Goal: Task Accomplishment & Management: Manage account settings

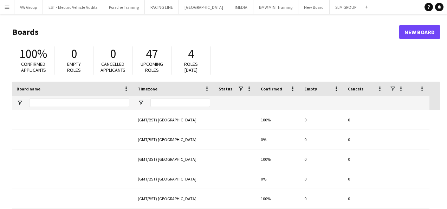
type input "***"
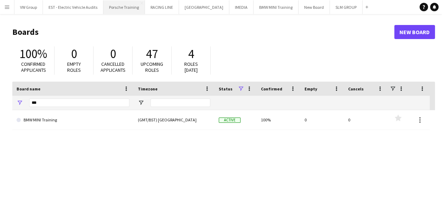
click at [127, 9] on button "Porsche Training Close" at bounding box center [123, 7] width 41 height 14
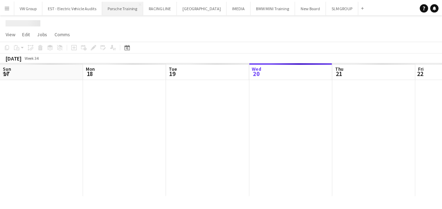
scroll to position [0, 168]
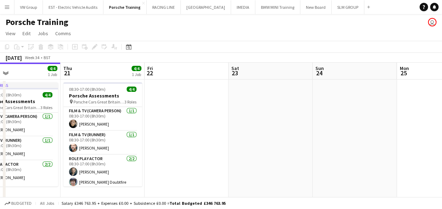
drag, startPoint x: 267, startPoint y: 128, endPoint x: 224, endPoint y: 126, distance: 43.3
click at [224, 126] on app-calendar-viewport "Sun 17 Mon 18 Tue 19 4/4 1 Job Wed 20 4/4 1 Job Thu 21 4/4 1 Job Fri 22 Sat 23 …" at bounding box center [221, 164] width 442 height 203
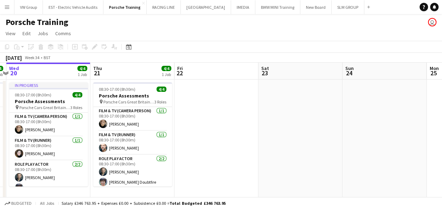
drag, startPoint x: 253, startPoint y: 125, endPoint x: 224, endPoint y: 127, distance: 28.9
click at [197, 134] on app-calendar-viewport "Sun 17 Mon 18 Tue 19 4/4 1 Job Wed 20 4/4 1 Job Thu 21 4/4 1 Job Fri 22 Sat 23 …" at bounding box center [221, 164] width 442 height 203
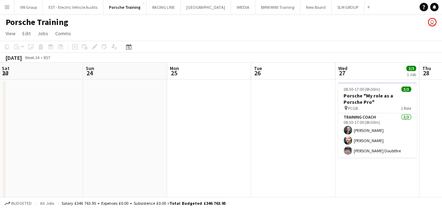
drag, startPoint x: 258, startPoint y: 128, endPoint x: 185, endPoint y: 139, distance: 74.4
click at [189, 139] on app-calendar-viewport "Tue 19 4/4 1 Job Wed 20 4/4 1 Job Thu 21 4/4 1 Job Fri 22 Sat 23 Sun 24 Mon 25 …" at bounding box center [221, 164] width 442 height 203
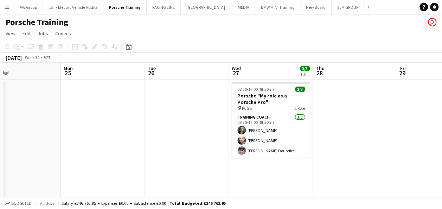
drag, startPoint x: 252, startPoint y: 144, endPoint x: 162, endPoint y: 144, distance: 90.4
click at [162, 144] on app-calendar-viewport "Thu 21 4/4 1 Job Fri 22 Sat 23 Sun 24 Mon 25 Tue 26 Wed 27 3/3 1 Job Thu 28 Fri…" at bounding box center [221, 164] width 442 height 203
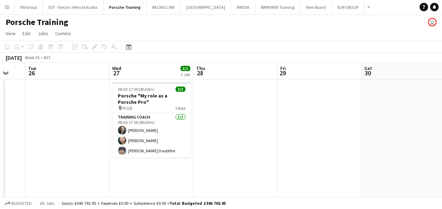
drag, startPoint x: 318, startPoint y: 160, endPoint x: 273, endPoint y: 156, distance: 45.1
click at [201, 160] on app-calendar-viewport "Sat 23 Sun 24 Mon 25 Tue 26 Wed 27 3/3 1 Job Thu 28 Fri 29 Sat 30 Sun 31 Mon 1 …" at bounding box center [221, 164] width 442 height 203
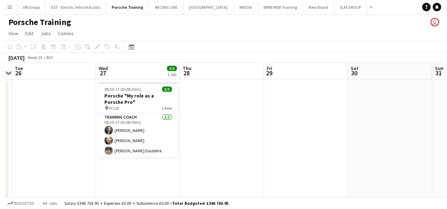
scroll to position [0, 276]
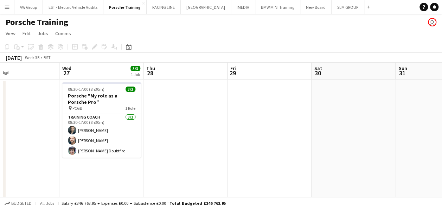
drag, startPoint x: 268, startPoint y: 153, endPoint x: 244, endPoint y: 152, distance: 23.9
click at [237, 152] on app-calendar-viewport "Sat 23 Sun 24 Mon 25 Tue 26 Wed 27 3/3 1 Job Thu 28 Fri 29 Sat 30 Sun 31 Mon 1 …" at bounding box center [221, 164] width 442 height 203
click at [7, 7] on app-icon "Menu" at bounding box center [7, 7] width 6 height 6
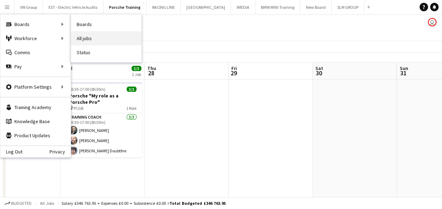
click at [82, 36] on link "All jobs" at bounding box center [106, 38] width 70 height 14
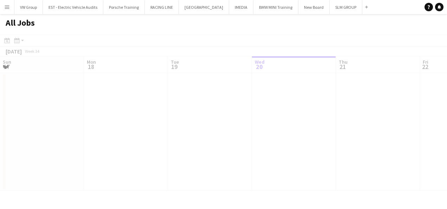
scroll to position [0, 168]
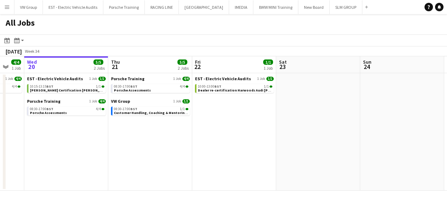
drag, startPoint x: 302, startPoint y: 132, endPoint x: 265, endPoint y: 128, distance: 37.5
click at [264, 128] on app-calendar-viewport "Sun 17 Mon 18 Tue 19 4/4 1 Job Wed 20 5/5 2 Jobs Thu 21 5/5 2 Jobs Fri 22 1/1 1…" at bounding box center [223, 123] width 447 height 134
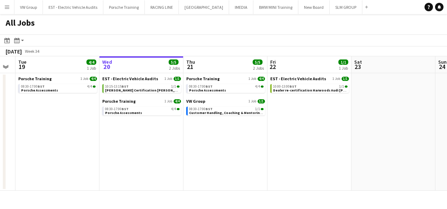
scroll to position [0, 246]
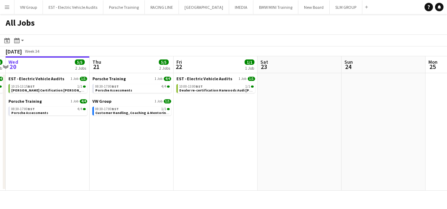
drag, startPoint x: 338, startPoint y: 130, endPoint x: 243, endPoint y: 138, distance: 95.3
click at [242, 139] on app-calendar-viewport "Sun 17 Mon 18 Tue 19 4/4 1 Job Wed 20 5/5 2 Jobs Thu 21 5/5 2 Jobs Fri 22 1/1 1…" at bounding box center [223, 123] width 447 height 134
drag, startPoint x: 338, startPoint y: 133, endPoint x: 179, endPoint y: 139, distance: 159.1
click at [179, 140] on app-calendar-viewport "Sun 17 Mon 18 Tue 19 4/4 1 Job Wed 20 5/5 2 Jobs Thu 21 5/5 2 Jobs Fri 22 1/1 1…" at bounding box center [223, 123] width 447 height 134
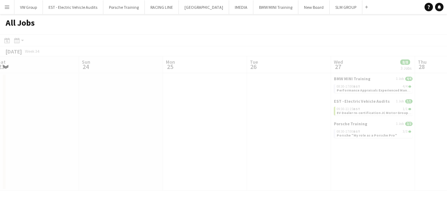
drag, startPoint x: 179, startPoint y: 148, endPoint x: 187, endPoint y: 149, distance: 8.5
click at [147, 154] on app-all-jobs "All Jobs Date picker AUG 2025 AUG 2025 Monday M Tuesday T Wednesday W Thursday …" at bounding box center [223, 102] width 447 height 177
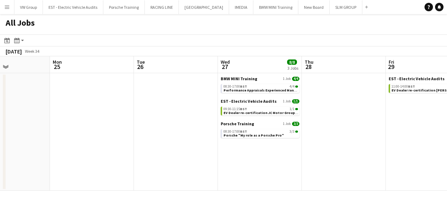
drag, startPoint x: 159, startPoint y: 167, endPoint x: 165, endPoint y: 169, distance: 6.5
click at [143, 168] on app-calendar-viewport "Thu 21 5/5 2 Jobs Fri 22 1/1 1 Job Sat 23 Sun 24 Mon 25 Tue 26 Wed 27 8/8 3 Job…" at bounding box center [223, 123] width 447 height 134
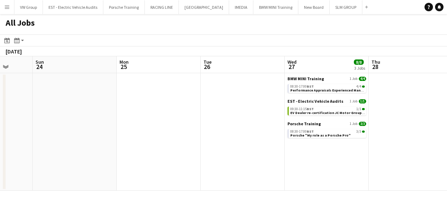
drag, startPoint x: 301, startPoint y: 165, endPoint x: 238, endPoint y: 174, distance: 63.8
click at [239, 174] on app-calendar-viewport "Thu 21 5/5 2 Jobs Fri 22 1/1 1 Job Sat 23 Sun 24 Mon 25 Tue 26 Wed 27 8/8 3 Job…" at bounding box center [223, 123] width 447 height 134
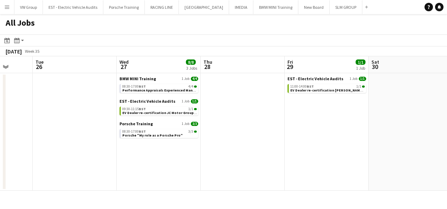
scroll to position [0, 241]
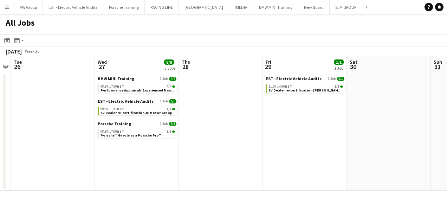
click at [227, 132] on app-date-cell at bounding box center [221, 131] width 84 height 117
drag, startPoint x: 219, startPoint y: 136, endPoint x: 204, endPoint y: 138, distance: 14.9
click at [204, 137] on app-calendar-viewport "Sat 23 Sun 24 Mon 25 Tue 26 Wed 27 8/8 3 Jobs Thu 28 Fri 29 1/1 1 Job Sat 30 Su…" at bounding box center [223, 123] width 447 height 134
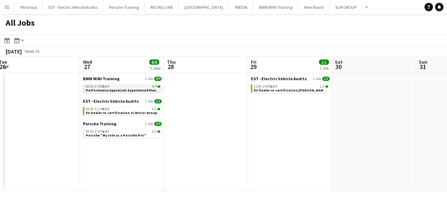
click at [114, 87] on div "08:30-17:00 BST 4/4" at bounding box center [123, 87] width 75 height 4
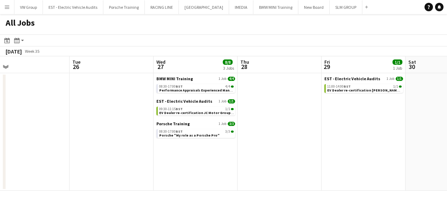
drag, startPoint x: 216, startPoint y: 126, endPoint x: 235, endPoint y: 133, distance: 19.7
click at [267, 127] on app-calendar-viewport "Sat 23 Sun 24 Mon 25 Tue 26 Wed 27 8/8 3 Jobs Thu 28 Fri 29 1/1 1 Job Sat 30 Su…" at bounding box center [223, 123] width 447 height 134
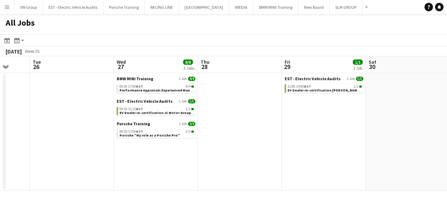
scroll to position [0, 320]
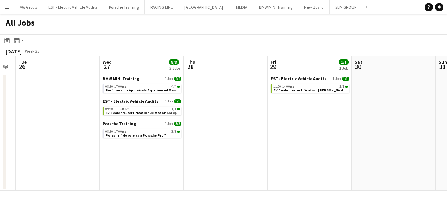
drag, startPoint x: 192, startPoint y: 135, endPoint x: 139, endPoint y: 136, distance: 53.1
click at [139, 136] on app-calendar-viewport "Fri 22 1/1 1 Job Sat 23 Sun 24 Mon 25 Tue 26 Wed 27 8/8 3 Jobs Thu 28 Fri 29 1/…" at bounding box center [223, 123] width 447 height 134
click at [161, 113] on span "EV Dealer re-certification JC Motor Group [GEOGRAPHIC_DATA] 3JG 270825 @ 0930" at bounding box center [173, 112] width 137 height 5
click at [7, 7] on app-icon "Menu" at bounding box center [7, 7] width 6 height 6
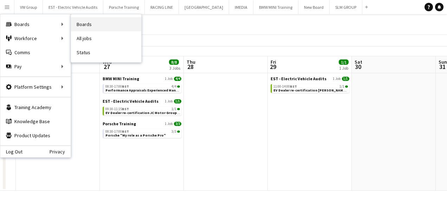
click at [85, 25] on link "Boards" at bounding box center [106, 24] width 70 height 14
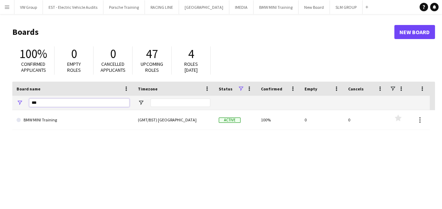
click at [45, 105] on input "***" at bounding box center [79, 102] width 100 height 8
type input "*"
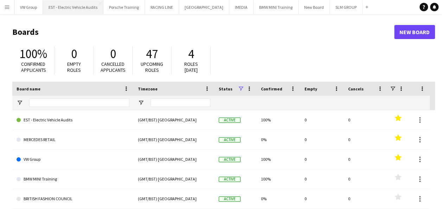
click at [68, 9] on button "EST - Electric Vehicle Audits Close" at bounding box center [73, 7] width 60 height 14
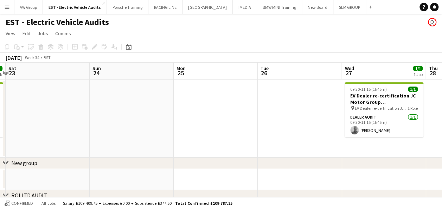
scroll to position [0, 174]
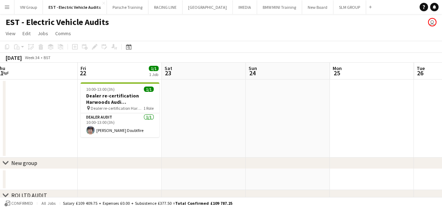
drag, startPoint x: 371, startPoint y: 130, endPoint x: 133, endPoint y: 207, distance: 250.0
click at [133, 207] on app-board "EST - Electric Vehicle Audits user View Day view expanded Day view collapsed Mo…" at bounding box center [221, 156] width 442 height 285
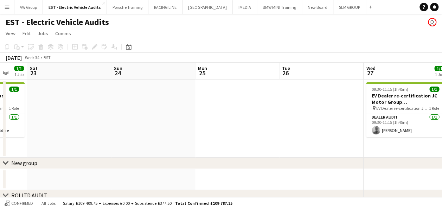
drag, startPoint x: 369, startPoint y: 118, endPoint x: 235, endPoint y: 150, distance: 137.6
click at [235, 150] on app-calendar-viewport "Tue 19 Wed 20 1/1 1 Job Thu 21 Fri 22 1/1 1 Job Sat 23 Sun 24 Mon 25 Tue 26 Wed…" at bounding box center [221, 175] width 442 height 224
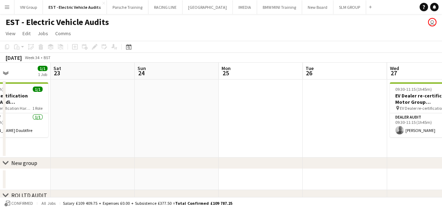
drag, startPoint x: 295, startPoint y: 145, endPoint x: 135, endPoint y: 190, distance: 166.4
click at [136, 190] on div "chevron-right New group chevron-right ROI LTD AUDIT chevron-right New group che…" at bounding box center [221, 175] width 442 height 224
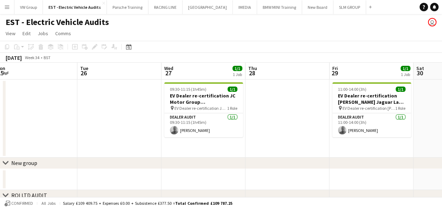
scroll to position [0, 216]
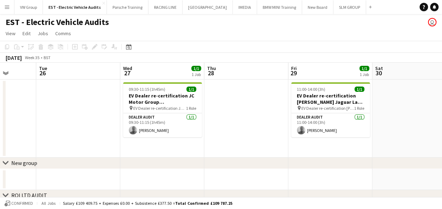
drag, startPoint x: 348, startPoint y: 143, endPoint x: 257, endPoint y: 168, distance: 94.0
click at [257, 168] on div "chevron-right New group chevron-right ROI LTD AUDIT chevron-right New group che…" at bounding box center [221, 175] width 442 height 224
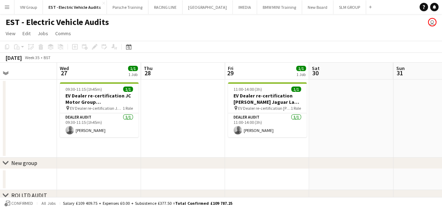
scroll to position [0, 291]
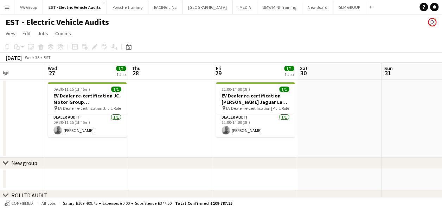
drag, startPoint x: 344, startPoint y: 151, endPoint x: 265, endPoint y: 158, distance: 79.4
click at [265, 158] on div "chevron-right New group chevron-right ROI LTD AUDIT chevron-right New group che…" at bounding box center [221, 175] width 442 height 224
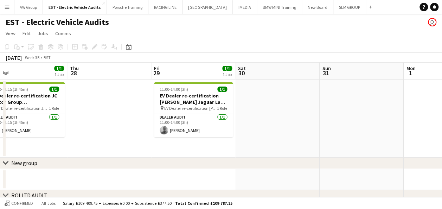
scroll to position [0, 307]
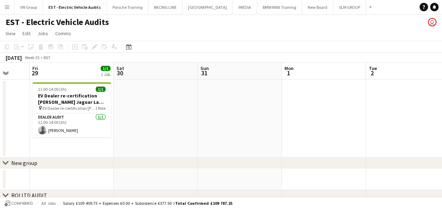
drag, startPoint x: 358, startPoint y: 151, endPoint x: 162, endPoint y: 193, distance: 200.7
click at [162, 193] on div "chevron-right New group chevron-right ROI LTD AUDIT chevron-right New group che…" at bounding box center [221, 175] width 442 height 224
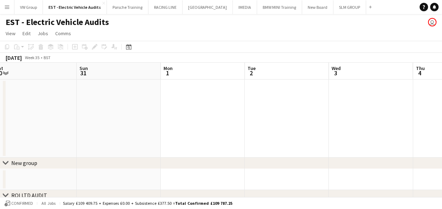
scroll to position [0, 186]
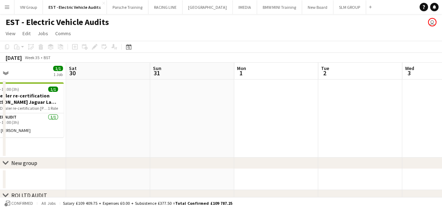
drag, startPoint x: 341, startPoint y: 139, endPoint x: 91, endPoint y: 200, distance: 257.8
click at [91, 200] on app-board "EST - Electric Vehicle Audits user View Day view expanded Day view collapsed Mo…" at bounding box center [221, 156] width 442 height 285
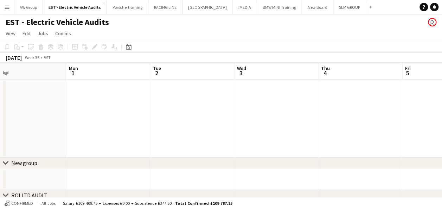
drag, startPoint x: 294, startPoint y: 163, endPoint x: 78, endPoint y: 200, distance: 219.2
click at [78, 200] on app-board "EST - Electric Vehicle Audits user View Day view expanded Day view collapsed Mo…" at bounding box center [221, 156] width 442 height 285
drag, startPoint x: 300, startPoint y: 136, endPoint x: 48, endPoint y: 193, distance: 258.1
click at [47, 193] on div "chevron-right New group chevron-right ROI LTD AUDIT chevron-right New group che…" at bounding box center [221, 175] width 442 height 224
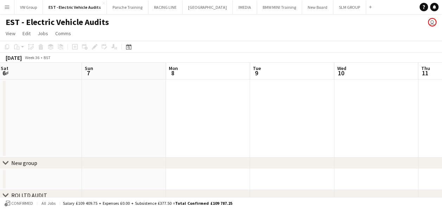
drag, startPoint x: 266, startPoint y: 146, endPoint x: 23, endPoint y: 185, distance: 246.8
click at [23, 185] on app-calendar-viewport "Tue 2 Wed 3 Thu 4 Fri 5 Sat 6 Sun 7 Mon 8 Tue 9 Wed 10 Thu 11 Fri 12" at bounding box center [221, 175] width 442 height 224
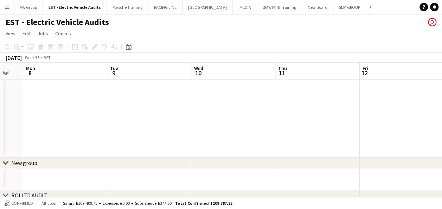
scroll to position [0, 313]
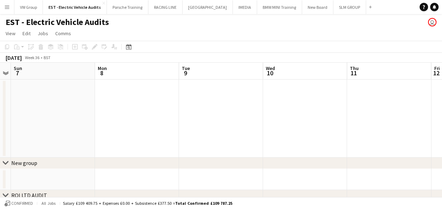
drag, startPoint x: 285, startPoint y: 114, endPoint x: 216, endPoint y: 111, distance: 69.0
click at [216, 111] on app-calendar-viewport "Thu 4 Fri 5 Sat 6 Sun 7 Mon 8 Tue 9 Wed 10 Thu 11 Fri 12 Sat 13 Sun 14" at bounding box center [221, 175] width 442 height 224
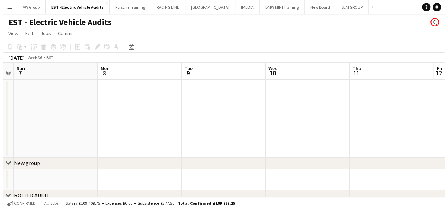
scroll to position [0, 240]
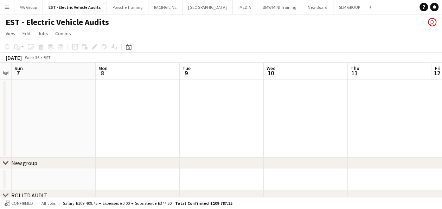
click at [6, 6] on app-icon "Menu" at bounding box center [7, 7] width 6 height 6
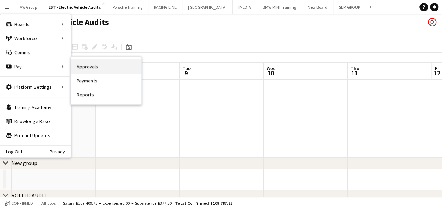
click at [78, 68] on link "Approvals" at bounding box center [106, 66] width 70 height 14
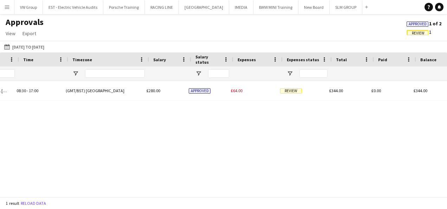
scroll to position [0, 544]
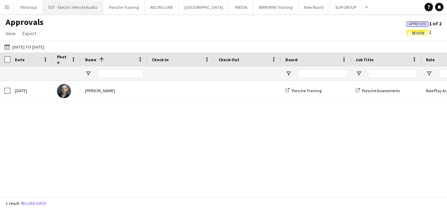
click at [91, 9] on button "EST - Electric Vehicle Audits Close" at bounding box center [73, 7] width 60 height 14
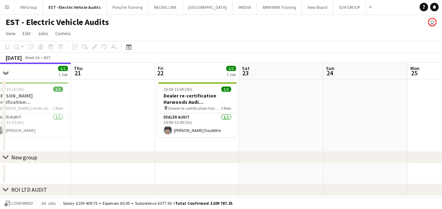
scroll to position [0, 262]
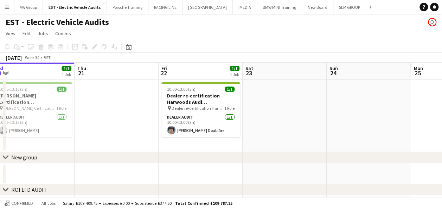
drag, startPoint x: 399, startPoint y: 98, endPoint x: 306, endPoint y: 109, distance: 94.2
click at [306, 109] on app-calendar-viewport "Sun 17 Mon 18 Tue 19 Wed 20 1/1 1 Job Thu 21 Fri 22 1/1 1 Job Sat 23 Sun 24 Mon…" at bounding box center [221, 172] width 442 height 219
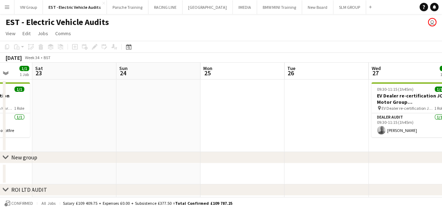
scroll to position [0, 316]
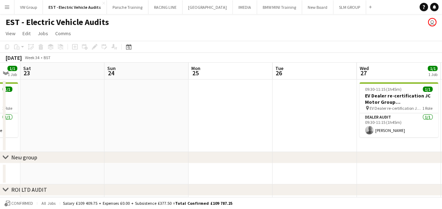
drag, startPoint x: 406, startPoint y: 93, endPoint x: 184, endPoint y: 123, distance: 224.2
click at [184, 123] on app-calendar-viewport "Tue 19 Wed 20 1/1 1 Job Thu 21 Fri 22 1/1 1 Job Sat 23 Sun 24 Mon 25 Tue 26 Wed…" at bounding box center [221, 172] width 442 height 219
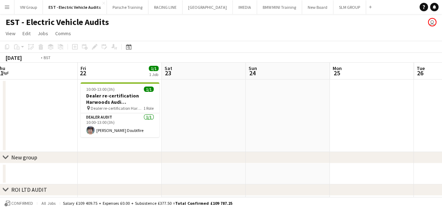
drag, startPoint x: 264, startPoint y: 121, endPoint x: 69, endPoint y: 165, distance: 199.3
click at [69, 165] on app-calendar-viewport "Tue 19 Wed 20 1/1 1 Job Thu 21 Fri 22 1/1 1 Job Sat 23 Sun 24 Mon 25 Tue 26 Wed…" at bounding box center [221, 172] width 442 height 219
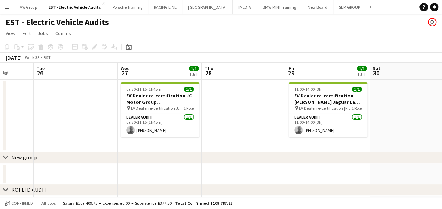
scroll to position [0, 313]
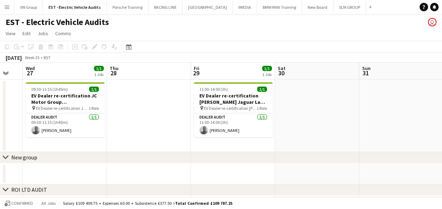
drag, startPoint x: 314, startPoint y: 143, endPoint x: 89, endPoint y: 216, distance: 237.1
click at [89, 208] on html "Menu Boards Boards Boards All jobs Status Workforce Workforce My Workforce Recr…" at bounding box center [221, 146] width 442 height 293
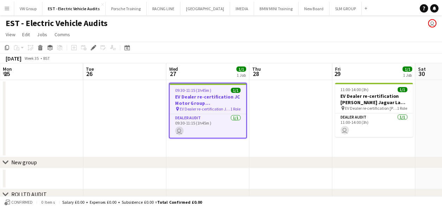
scroll to position [0, 242]
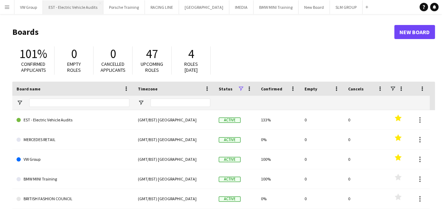
click at [55, 8] on button "EST - Electric Vehicle Audits Close" at bounding box center [73, 7] width 60 height 14
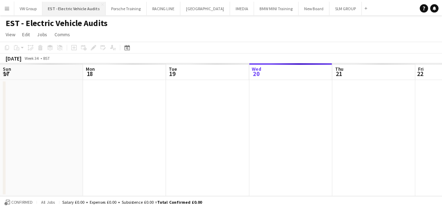
scroll to position [0, 168]
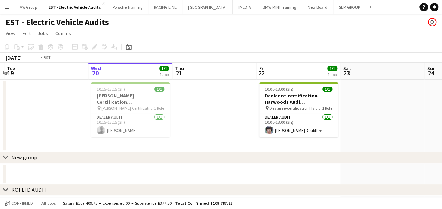
drag, startPoint x: 49, startPoint y: 118, endPoint x: 262, endPoint y: 102, distance: 214.0
click at [263, 104] on app-calendar-viewport "Sun 17 Mon 18 Tue 19 Wed 20 1/1 1 Job Thu 21 Fri 22 1/1 1 Job Sat 23 Sun 24 Mon…" at bounding box center [221, 172] width 442 height 219
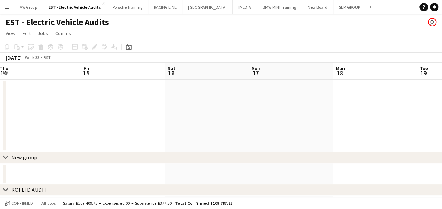
drag, startPoint x: 303, startPoint y: 95, endPoint x: 325, endPoint y: 96, distance: 21.8
click at [340, 97] on app-calendar-viewport "Tue 12 Wed 13 Thu 14 Fri 15 Sat 16 Sun 17 Mon 18 Tue 19 Wed 20 1/1 1 Job Thu 21…" at bounding box center [221, 172] width 442 height 219
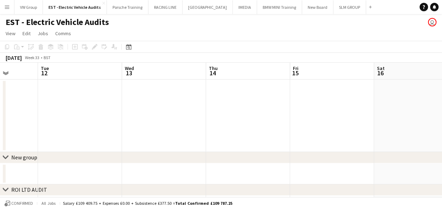
drag, startPoint x: 166, startPoint y: 106, endPoint x: 282, endPoint y: 105, distance: 116.0
click at [282, 105] on app-calendar-viewport "Sun 10 Mon 11 Tue 12 Wed 13 Thu 14 Fri 15 Sat 16 Sun 17 Mon 18 Tue 19 Wed 20 1/…" at bounding box center [221, 172] width 442 height 219
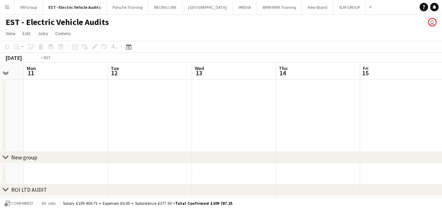
drag, startPoint x: 99, startPoint y: 109, endPoint x: 260, endPoint y: 111, distance: 161.1
click at [261, 111] on app-calendar-viewport "Sat 9 Sun 10 Mon 11 Tue 12 Wed 13 Thu 14 Fri 15 Sat 16 Sun 17 Mon 18 Tue 19" at bounding box center [221, 172] width 442 height 219
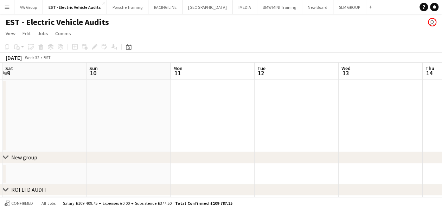
drag, startPoint x: 123, startPoint y: 97, endPoint x: 229, endPoint y: 100, distance: 105.9
click at [229, 100] on app-calendar-viewport "Thu 7 Fri 8 Sat 9 Sun 10 Mon 11 Tue 12 Wed 13 Thu 14 Fri 15 Sat 16 Sun 17" at bounding box center [221, 172] width 442 height 219
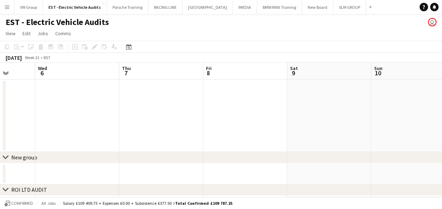
drag, startPoint x: 196, startPoint y: 109, endPoint x: 201, endPoint y: 109, distance: 4.9
click at [202, 109] on app-calendar-viewport "Sun 3 Mon 4 Tue 5 Wed 6 Thu 7 Fri 8 Sat 9 Sun 10 Mon 11 Tue 12 Wed 13" at bounding box center [221, 172] width 442 height 219
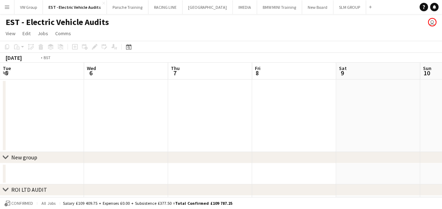
drag, startPoint x: 85, startPoint y: 112, endPoint x: 334, endPoint y: 121, distance: 249.4
click at [333, 121] on app-calendar-viewport "Sun 3 Mon 4 Tue 5 Wed 6 Thu 7 Fri 8 Sat 9 Sun 10 Mon 11 Tue 12 Wed 13" at bounding box center [221, 172] width 442 height 219
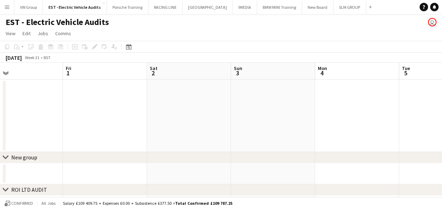
drag, startPoint x: 279, startPoint y: 109, endPoint x: 367, endPoint y: 113, distance: 87.6
click at [366, 113] on app-calendar-viewport "Tue 29 Wed 30 Thu 31 Fri 1 Sat 2 Sun 3 Mon 4 Tue 5 Wed 6 Thu 7 Fri 8" at bounding box center [221, 172] width 442 height 219
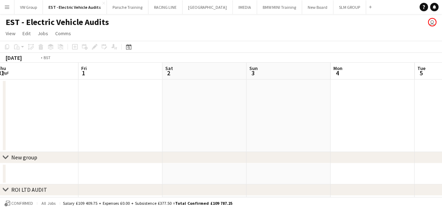
drag, startPoint x: 158, startPoint y: 112, endPoint x: 398, endPoint y: 101, distance: 240.8
click at [401, 102] on app-calendar-viewport "Tue 29 Wed 30 Thu 31 Fri 1 Sat 2 Sun 3 Mon 4 Tue 5 Wed 6 Thu 7 Fri 8" at bounding box center [221, 172] width 442 height 219
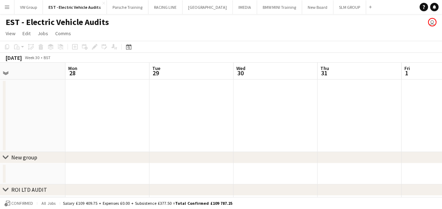
drag, startPoint x: 151, startPoint y: 122, endPoint x: 376, endPoint y: 106, distance: 225.3
click at [376, 106] on app-calendar-viewport "Sat 26 Sun 27 Mon 28 Tue 29 Wed 30 Thu 31 Fri 1 Sat 2 Sun 3 Mon 4 Tue 5" at bounding box center [221, 172] width 442 height 219
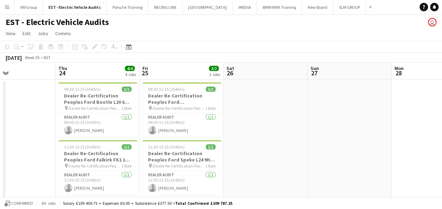
scroll to position [0, 190]
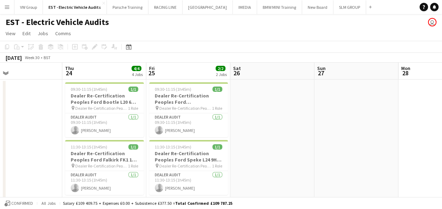
drag, startPoint x: 134, startPoint y: 127, endPoint x: 283, endPoint y: 119, distance: 150.0
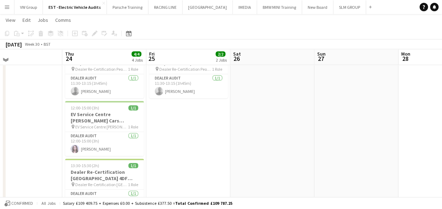
scroll to position [99, 0]
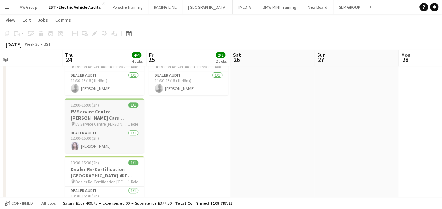
click at [102, 103] on div "12:00-15:00 (3h) 1/1" at bounding box center [104, 104] width 79 height 5
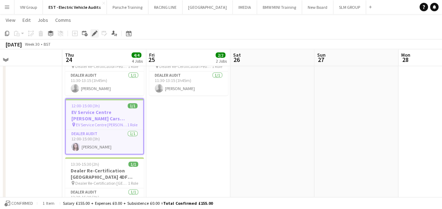
click at [94, 35] on icon at bounding box center [94, 34] width 4 height 4
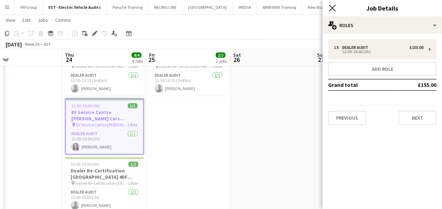
click at [333, 8] on icon "Close pop-in" at bounding box center [332, 8] width 7 height 7
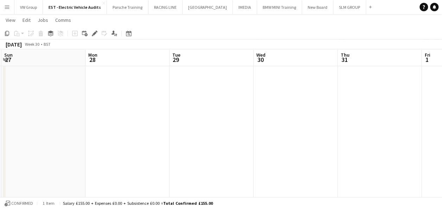
drag, startPoint x: 196, startPoint y: 127, endPoint x: 206, endPoint y: 118, distance: 13.2
click at [166, 131] on app-calendar-viewport "Wed 23 Thu 24 4/4 4 Jobs Fri 25 2/2 2 Jobs Sat 26 Sun 27 Mon 28 Tue 29 Wed 30 T…" at bounding box center [221, 143] width 442 height 428
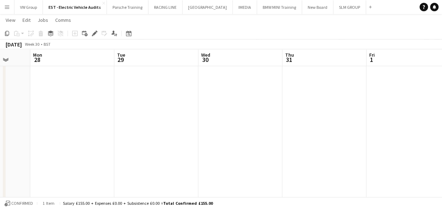
drag, startPoint x: 170, startPoint y: 136, endPoint x: 196, endPoint y: 124, distance: 28.8
click at [139, 142] on app-calendar-viewport "Fri 25 2/2 2 Jobs Sat 26 Sun 27 Mon 28 Tue 29 Wed 30 Thu 31 Fri 1 Sat 2 Sun 3 M…" at bounding box center [221, 143] width 442 height 428
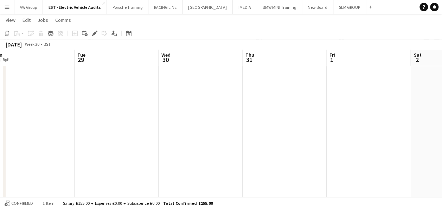
drag, startPoint x: 155, startPoint y: 128, endPoint x: 121, endPoint y: 131, distance: 34.3
click at [126, 131] on app-calendar-viewport "Fri 25 2/2 2 Jobs Sat 26 Sun 27 Mon 28 Tue 29 Wed 30 Thu 31 Fri 1 Sat 2 Sun 3 M…" at bounding box center [221, 143] width 442 height 428
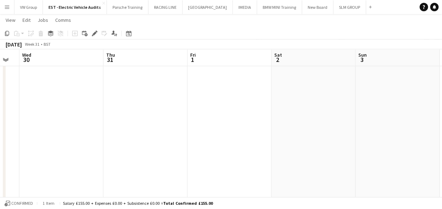
drag, startPoint x: 139, startPoint y: 135, endPoint x: 117, endPoint y: 135, distance: 22.5
click at [129, 136] on app-calendar-viewport "Sun 27 Mon 28 Tue 29 Wed 30 Thu 31 Fri 1 Sat 2 Sun 3 Mon 4 Tue 5 Wed 6" at bounding box center [221, 143] width 442 height 428
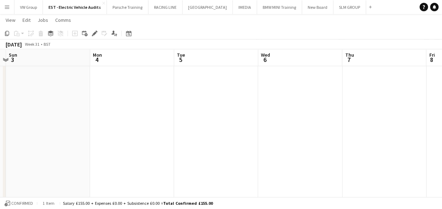
drag, startPoint x: 336, startPoint y: 115, endPoint x: 271, endPoint y: 103, distance: 66.4
click at [156, 119] on app-calendar-viewport "Wed 30 Thu 31 Fri 1 Sat 2 Sun 3 Mon 4 Tue 5 Wed 6 Thu 7 Fri 8 Sat 9" at bounding box center [221, 143] width 442 height 428
drag, startPoint x: 339, startPoint y: 103, endPoint x: 290, endPoint y: 113, distance: 49.5
click at [185, 143] on app-calendar-viewport "Fri 1 Sat 2 Sun 3 Mon 4 Tue 5 Wed 6 Thu 7 Fri 8 Sat 9 Sun 10 Mon 11" at bounding box center [221, 143] width 442 height 428
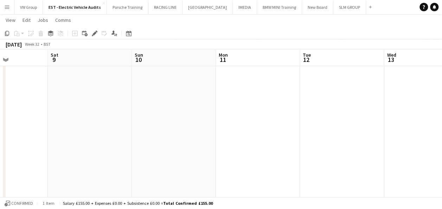
drag, startPoint x: 293, startPoint y: 110, endPoint x: 208, endPoint y: 124, distance: 86.2
click at [210, 124] on app-calendar-viewport "Tue 5 Wed 6 Thu 7 Fri 8 Sat 9 Sun 10 Mon 11 Tue 12 Wed 13 Thu 14 Fri 15" at bounding box center [221, 143] width 442 height 428
drag, startPoint x: 392, startPoint y: 99, endPoint x: 239, endPoint y: 130, distance: 156.0
click at [239, 130] on app-calendar-viewport "Tue 5 Wed 6 Thu 7 Fri 8 Sat 9 Sun 10 Mon 11 Tue 12 Wed 13 Thu 14 Fri 15" at bounding box center [221, 143] width 442 height 428
drag, startPoint x: 292, startPoint y: 135, endPoint x: 227, endPoint y: 150, distance: 67.1
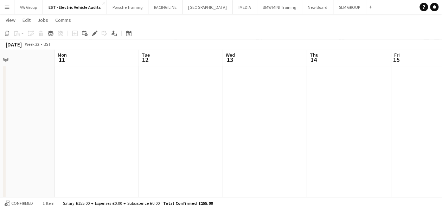
click at [233, 152] on app-calendar-viewport "Thu 7 Fri 8 Sat 9 Sun 10 Mon 11 Tue 12 Wed 13 Thu 14 Fri 15 Sat 16 Sun 17" at bounding box center [221, 143] width 442 height 428
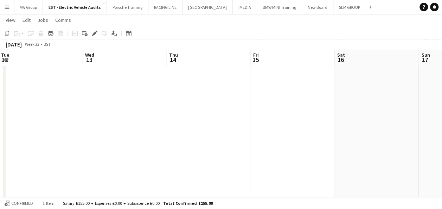
drag, startPoint x: 380, startPoint y: 129, endPoint x: 250, endPoint y: 150, distance: 131.7
click at [250, 150] on app-calendar-viewport "Sat 9 Sun 10 Mon 11 Tue 12 Wed 13 Thu 14 Fri 15 Sat 16 Sun 17 Mon 18 Tue 19" at bounding box center [221, 143] width 442 height 428
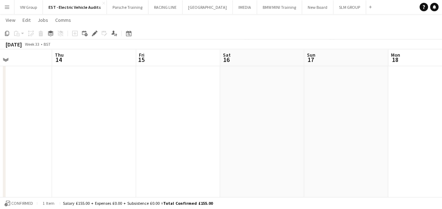
drag, startPoint x: 167, startPoint y: 98, endPoint x: 242, endPoint y: 102, distance: 75.3
click at [242, 102] on app-calendar-viewport "Mon 11 Tue 12 Wed 13 Thu 14 Fri 15 Sat 16 Sun 17 Mon 18 Tue 19 Wed 20 1/1 1 Job…" at bounding box center [221, 143] width 442 height 428
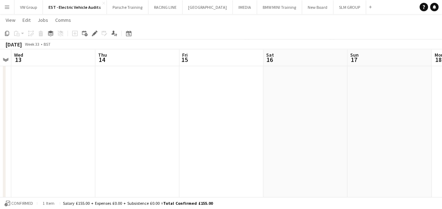
drag, startPoint x: 211, startPoint y: 108, endPoint x: 120, endPoint y: 118, distance: 91.7
click at [120, 118] on app-calendar-viewport "Sun 10 Mon 11 Tue 12 Wed 13 Thu 14 Fri 15 Sat 16 Sun 17 Mon 18 Tue 19 Wed 20 1/…" at bounding box center [221, 143] width 442 height 428
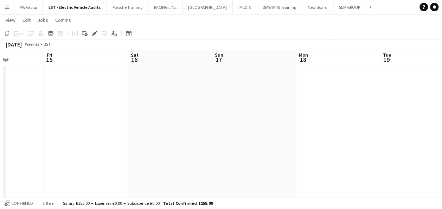
drag, startPoint x: 178, startPoint y: 97, endPoint x: 248, endPoint y: 94, distance: 70.0
click at [176, 97] on app-calendar-viewport "Tue 12 Wed 13 Thu 14 Fri 15 Sat 16 Sun 17 Mon 18 Tue 19 Wed 20 1/1 1 Job Thu 21…" at bounding box center [221, 143] width 442 height 428
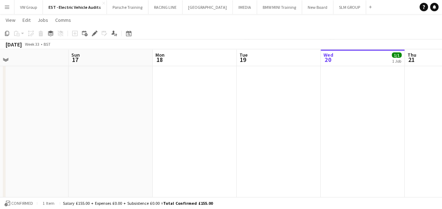
drag, startPoint x: 184, startPoint y: 124, endPoint x: 160, endPoint y: 128, distance: 23.5
click at [160, 127] on app-calendar-viewport "Thu 14 Fri 15 Sat 16 Sun 17 Mon 18 Tue 19 Wed 20 1/1 1 Job Thu 21 Fri 22 1/1 1 …" at bounding box center [221, 143] width 442 height 428
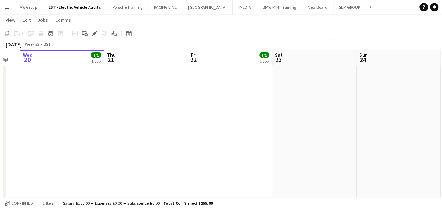
drag, startPoint x: 203, startPoint y: 115, endPoint x: 165, endPoint y: 120, distance: 37.9
click at [165, 120] on app-calendar-viewport "Sat 16 Sun 17 Mon 18 Tue 19 Wed 20 1/1 1 Job Thu 21 Fri 22 1/1 1 Job Sat 23 Sun…" at bounding box center [221, 143] width 442 height 428
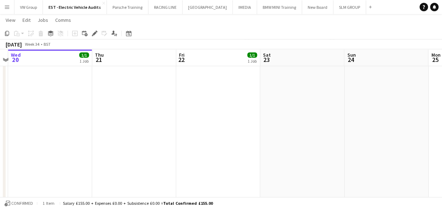
drag, startPoint x: 331, startPoint y: 104, endPoint x: 231, endPoint y: 102, distance: 99.2
click at [164, 114] on app-calendar-viewport "Sat 16 Sun 17 Mon 18 Tue 19 Wed 20 1/1 1 Job Thu 21 Fri 22 1/1 1 Job Sat 23 Sun…" at bounding box center [221, 143] width 442 height 428
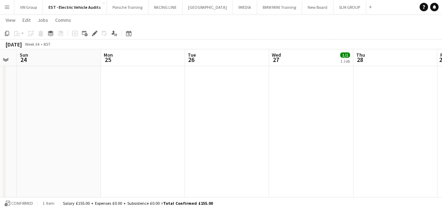
drag, startPoint x: 267, startPoint y: 98, endPoint x: 171, endPoint y: 111, distance: 96.6
click at [170, 112] on app-calendar-viewport "Wed 20 1/1 1 Job Thu 21 Fri 22 1/1 1 Job Sat 23 Sun 24 Mon 25 Tue 26 Wed 27 1/1…" at bounding box center [221, 143] width 442 height 428
drag, startPoint x: 197, startPoint y: 108, endPoint x: 169, endPoint y: 115, distance: 29.4
click at [169, 115] on app-calendar-viewport "Wed 20 1/1 1 Job Thu 21 Fri 22 1/1 1 Job Sat 23 Sun 24 Mon 25 Tue 26 Wed 27 1/1…" at bounding box center [221, 143] width 442 height 428
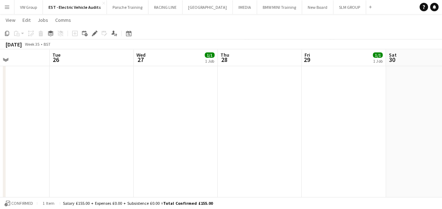
drag, startPoint x: 347, startPoint y: 101, endPoint x: 192, endPoint y: 115, distance: 156.1
click at [191, 115] on app-calendar-viewport "Fri 22 1/1 1 Job Sat 23 Sun 24 Mon 25 Tue 26 Wed 27 1/1 1 Job Thu 28 Fri 29 1/1…" at bounding box center [221, 143] width 442 height 428
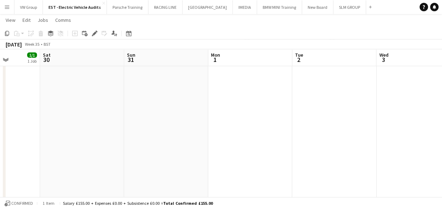
drag, startPoint x: 234, startPoint y: 101, endPoint x: 242, endPoint y: 93, distance: 11.7
click at [203, 110] on app-calendar-viewport "Tue 26 Wed 27 1/1 1 Job Thu 28 Fri 29 1/1 1 Job Sat 30 Sun 31 Mon 1 Tue 2 Wed 3…" at bounding box center [221, 143] width 442 height 428
drag, startPoint x: 369, startPoint y: 98, endPoint x: 193, endPoint y: 98, distance: 175.5
click at [194, 98] on app-calendar-viewport "Tue 26 Wed 27 1/1 1 Job Thu 28 Fri 29 1/1 1 Job Sat 30 Sun 31 Mon 1 Tue 2 Wed 3…" at bounding box center [221, 143] width 442 height 428
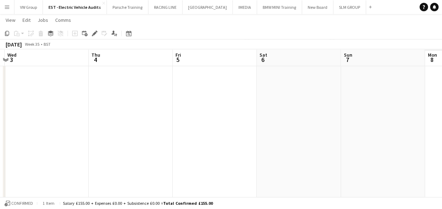
drag, startPoint x: 271, startPoint y: 94, endPoint x: 191, endPoint y: 103, distance: 80.6
click at [177, 108] on app-calendar-viewport "Sat 30 Sun 31 Mon 1 Tue 2 Wed 3 Thu 4 Fri 5 Sat 6 Sun 7 Mon 8 Tue 9" at bounding box center [221, 143] width 442 height 428
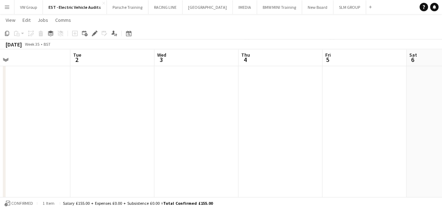
drag, startPoint x: 349, startPoint y: 89, endPoint x: 171, endPoint y: 109, distance: 180.1
click at [171, 109] on app-calendar-viewport "Sat 30 Sun 31 Mon 1 Tue 2 Wed 3 Thu 4 Fri 5 Sat 6 Sun 7 Mon 8 Tue 9" at bounding box center [221, 143] width 442 height 428
drag, startPoint x: 185, startPoint y: 116, endPoint x: 295, endPoint y: 108, distance: 110.0
click at [341, 103] on app-calendar-viewport "Wed 3 Thu 4 Fri 5 Sat 6 Sun 7 Mon 8 Tue 9 Wed 10 Thu 11 Fri 12 Sat 13" at bounding box center [221, 143] width 442 height 428
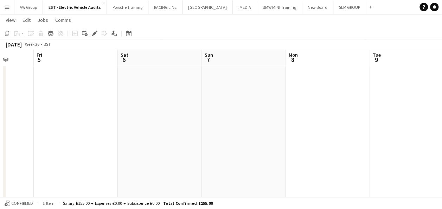
scroll to position [0, 165]
drag, startPoint x: 383, startPoint y: 77, endPoint x: 174, endPoint y: 82, distance: 209.3
click at [384, 79] on app-calendar-viewport "Fri 29 1/1 1 Job Sat 30 Sun 31 Mon 1 Tue 2 Wed 3 Thu 4 Fri 5 Sat 6 Sun 7 Mon 8 …" at bounding box center [221, 143] width 442 height 428
drag, startPoint x: 257, startPoint y: 63, endPoint x: 361, endPoint y: 61, distance: 104.1
click at [376, 60] on app-calendar-viewport "Fri 29 1/1 1 Job Sat 30 Sun 31 Mon 1 Tue 2 Wed 3 Thu 4 Fri 5 Sat 6 Sun 7 Mon 8 …" at bounding box center [221, 143] width 442 height 428
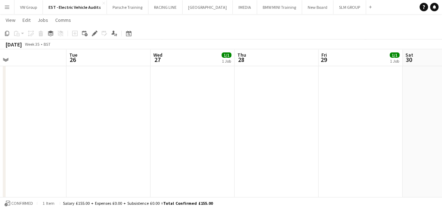
drag, startPoint x: 327, startPoint y: 70, endPoint x: 130, endPoint y: 79, distance: 197.1
click at [344, 76] on app-calendar-viewport "Sat 23 Sun 24 Mon 25 Tue 26 Wed 27 1/1 1 Job Thu 28 Fri 29 1/1 1 Job Sat 30 Sun…" at bounding box center [221, 143] width 442 height 428
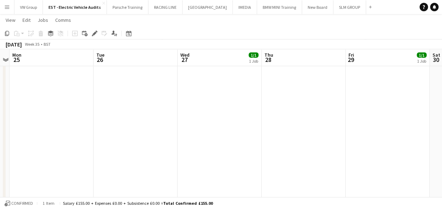
drag, startPoint x: 286, startPoint y: 83, endPoint x: 285, endPoint y: 89, distance: 6.8
click at [319, 84] on app-calendar-viewport "Sat 23 Sun 24 Mon 25 Tue 26 Wed 27 1/1 1 Job Thu 28 Fri 29 1/1 1 Job Sat 30 Sun…" at bounding box center [221, 143] width 442 height 428
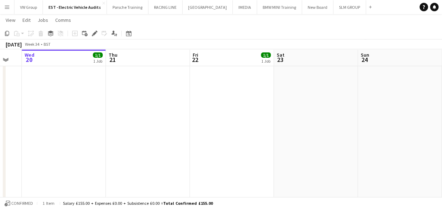
drag, startPoint x: 154, startPoint y: 82, endPoint x: 310, endPoint y: 72, distance: 156.4
click at [311, 72] on app-calendar-viewport "Mon 18 Tue 19 Wed 20 1/1 1 Job Thu 21 Fri 22 1/1 1 Job Sat 23 Sun 24 Mon 25 Tue…" at bounding box center [221, 143] width 442 height 428
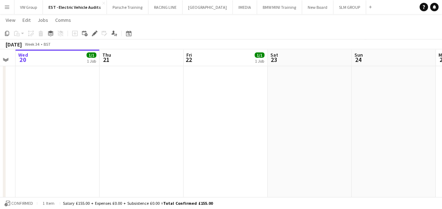
click at [311, 68] on app-calendar-viewport "Mon 18 Tue 19 Wed 20 1/1 1 Job Thu 21 Fri 22 1/1 1 Job Sat 23 Sun 24 Mon 25 Tue…" at bounding box center [221, 143] width 442 height 428
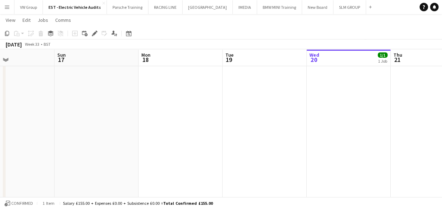
scroll to position [0, 173]
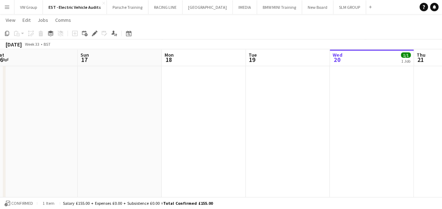
drag, startPoint x: 225, startPoint y: 81, endPoint x: 269, endPoint y: 88, distance: 44.2
click at [273, 88] on app-calendar-viewport "Thu 14 Fri 15 Sat 16 Sun 17 Mon 18 Tue 19 Wed 20 1/1 1 Job Thu 21 Fri 22 1/1 1 …" at bounding box center [221, 143] width 442 height 428
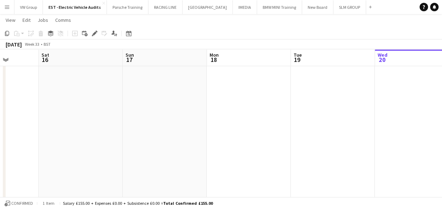
drag, startPoint x: 82, startPoint y: 122, endPoint x: 220, endPoint y: 119, distance: 138.6
click at [220, 119] on app-calendar-viewport "Wed 13 Thu 14 Fri 15 Sat 16 Sun 17 Mon 18 Tue 19 Wed 20 1/1 1 Job Thu 21 Fri 22…" at bounding box center [221, 143] width 442 height 428
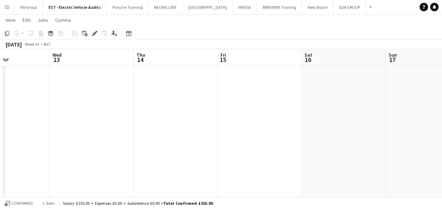
scroll to position [0, 208]
drag, startPoint x: 178, startPoint y: 123, endPoint x: 210, endPoint y: 122, distance: 31.7
click at [210, 122] on app-calendar-viewport "Sun 10 Mon 11 Tue 12 Wed 13 Thu 14 Fri 15 Sat 16 Sun 17 Mon 18 Tue 19 Wed 20 1/…" at bounding box center [221, 143] width 442 height 428
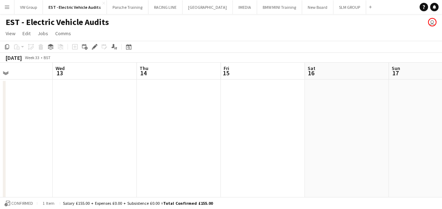
drag, startPoint x: 361, startPoint y: 131, endPoint x: 232, endPoint y: 139, distance: 129.3
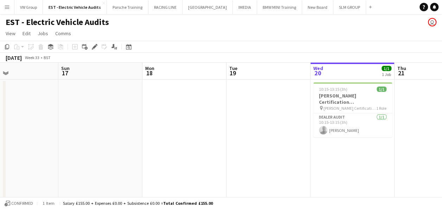
drag, startPoint x: 233, startPoint y: 157, endPoint x: 227, endPoint y: 159, distance: 6.8
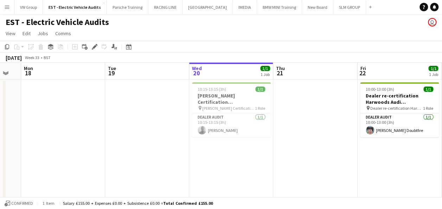
drag, startPoint x: 334, startPoint y: 164, endPoint x: 219, endPoint y: 171, distance: 114.5
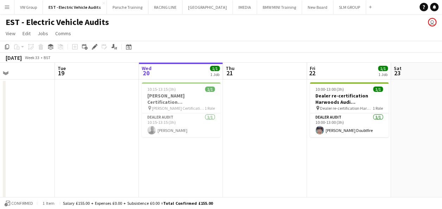
drag, startPoint x: 248, startPoint y: 164, endPoint x: 221, endPoint y: 164, distance: 26.7
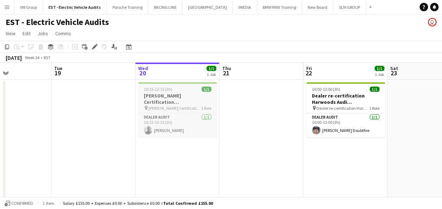
click at [177, 86] on div "10:15-13:15 (3h) 1/1" at bounding box center [177, 88] width 79 height 5
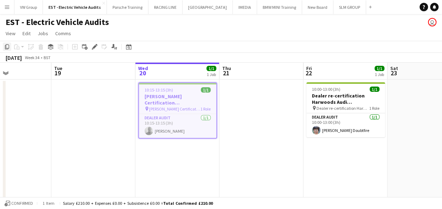
click at [6, 44] on icon "Copy" at bounding box center [7, 47] width 6 height 6
click at [128, 46] on icon at bounding box center [128, 47] width 5 height 6
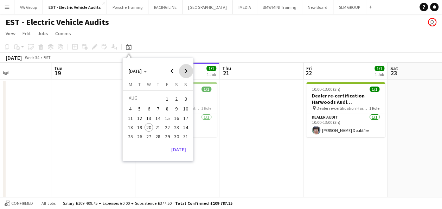
click at [185, 70] on span "Next month" at bounding box center [186, 71] width 14 height 14
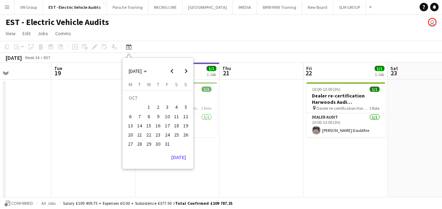
click at [139, 117] on span "7" at bounding box center [139, 116] width 8 height 8
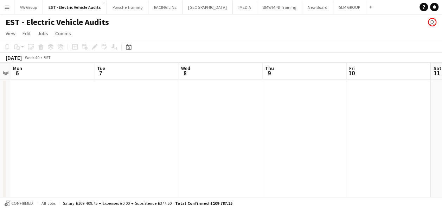
click at [122, 96] on app-date-cell at bounding box center [136, 202] width 84 height 247
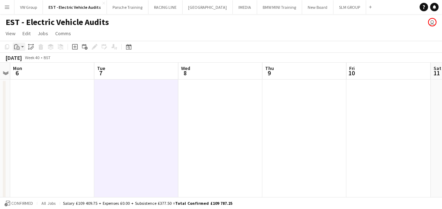
click at [17, 47] on icon at bounding box center [18, 47] width 3 height 3
click at [21, 60] on link "Paste Ctrl+V" at bounding box center [52, 60] width 66 height 6
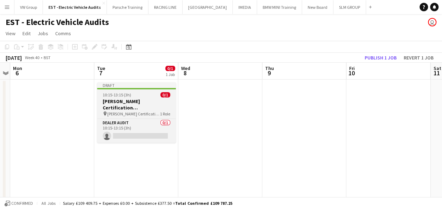
click at [141, 93] on div "10:15-13:15 (3h) 0/1" at bounding box center [136, 94] width 79 height 5
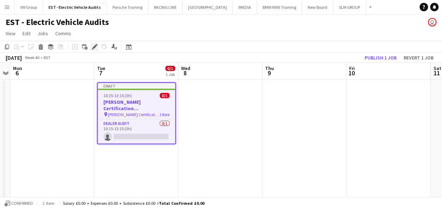
click at [95, 45] on icon at bounding box center [94, 47] width 4 height 4
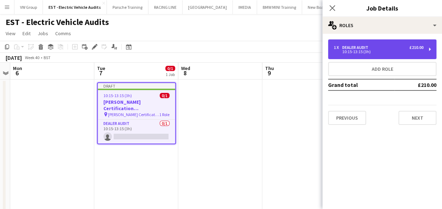
click at [430, 49] on div "1 x Dealer Audit £210.00 10:15-13:15 (3h)" at bounding box center [382, 49] width 108 height 20
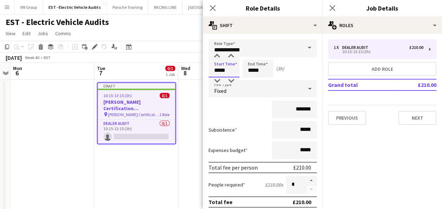
click at [233, 70] on input "*****" at bounding box center [223, 69] width 31 height 18
click at [219, 80] on div at bounding box center [217, 80] width 14 height 7
type input "*****"
click at [231, 55] on div at bounding box center [231, 56] width 14 height 7
click at [256, 70] on input "*****" at bounding box center [257, 69] width 31 height 18
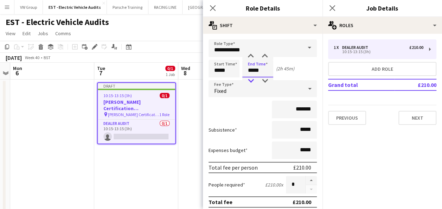
click at [250, 81] on div at bounding box center [251, 80] width 14 height 7
type input "*****"
click at [264, 58] on div at bounding box center [265, 56] width 14 height 7
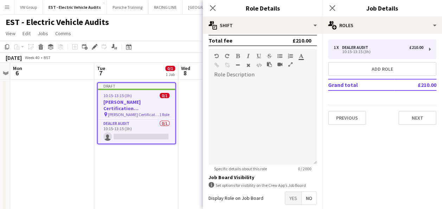
scroll to position [197, 0]
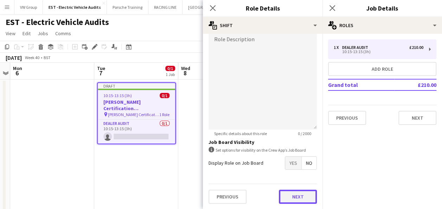
click at [299, 197] on button "Next" at bounding box center [298, 197] width 38 height 14
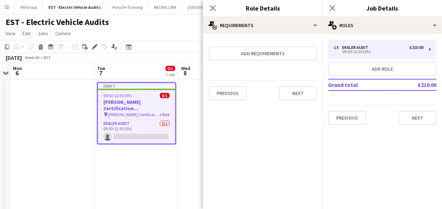
scroll to position [0, 0]
click at [420, 116] on button "Next" at bounding box center [417, 118] width 38 height 14
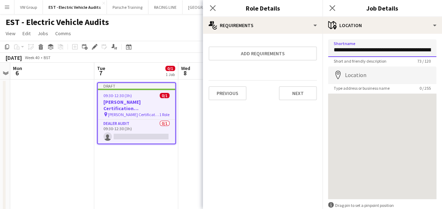
scroll to position [0, 86]
drag, startPoint x: 333, startPoint y: 49, endPoint x: 447, endPoint y: 52, distance: 113.6
click at [341, 50] on input "Shortname" at bounding box center [379, 48] width 103 height 18
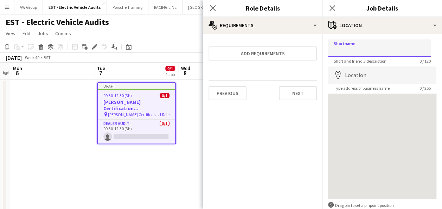
paste input "**********"
drag, startPoint x: 421, startPoint y: 51, endPoint x: 321, endPoint y: 46, distance: 99.9
click at [334, 49] on input "**********" at bounding box center [379, 48] width 103 height 18
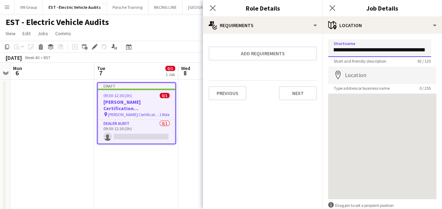
drag, startPoint x: 333, startPoint y: 49, endPoint x: 440, endPoint y: 48, distance: 107.2
click at [440, 48] on mat-expansion-panel "**********" at bounding box center [382, 121] width 120 height 175
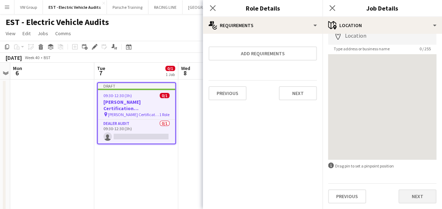
type input "**********"
click at [411, 198] on button "Next" at bounding box center [417, 196] width 38 height 14
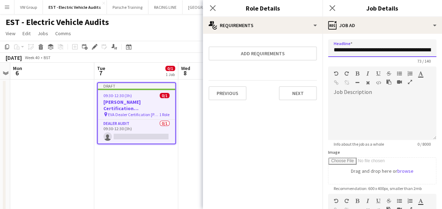
scroll to position [0, 86]
drag, startPoint x: 331, startPoint y: 49, endPoint x: 448, endPoint y: 49, distance: 116.4
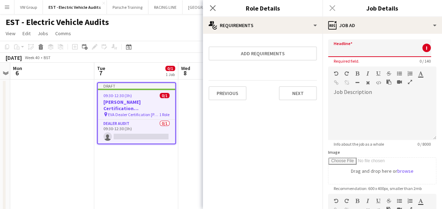
click at [337, 49] on input "Headline" at bounding box center [379, 48] width 103 height 18
paste input "**********"
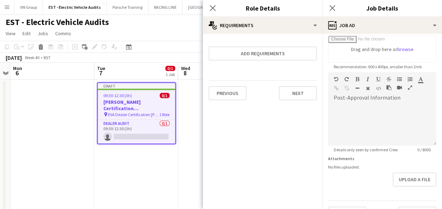
scroll to position [139, 0]
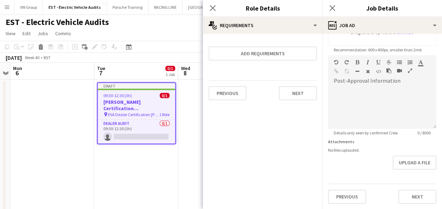
type input "**********"
drag, startPoint x: 434, startPoint y: 133, endPoint x: 435, endPoint y: 152, distance: 18.7
click at [435, 152] on form "**********" at bounding box center [382, 52] width 120 height 303
drag, startPoint x: 435, startPoint y: 152, endPoint x: 414, endPoint y: 195, distance: 48.4
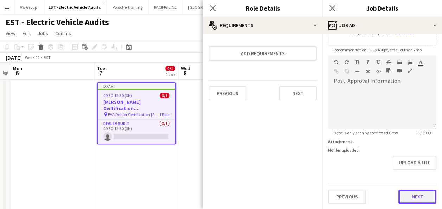
click at [414, 195] on button "Next" at bounding box center [417, 197] width 38 height 14
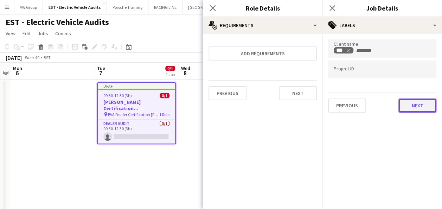
click at [409, 107] on button "Next" at bounding box center [417, 105] width 38 height 14
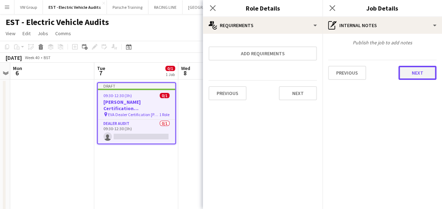
click at [412, 70] on button "Next" at bounding box center [417, 73] width 38 height 14
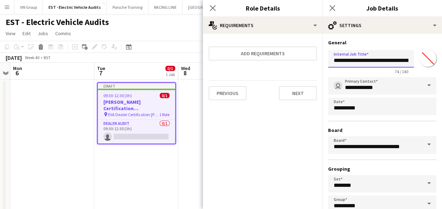
scroll to position [0, 110]
drag, startPoint x: 333, startPoint y: 60, endPoint x: 442, endPoint y: 58, distance: 108.7
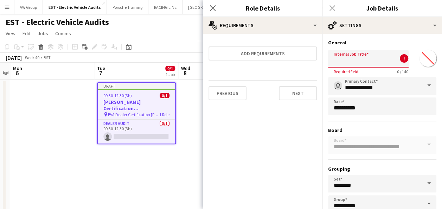
scroll to position [0, 0]
click at [339, 61] on input "Internal Job Title" at bounding box center [368, 59] width 81 height 18
paste input "**********"
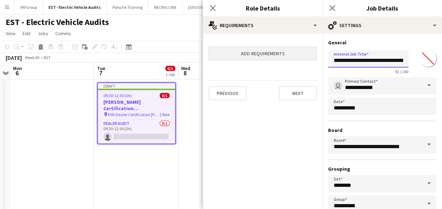
drag, startPoint x: 402, startPoint y: 60, endPoint x: 313, endPoint y: 54, distance: 89.9
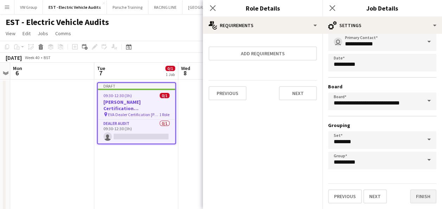
type input "**********"
click at [415, 197] on button "Finish" at bounding box center [423, 196] width 26 height 14
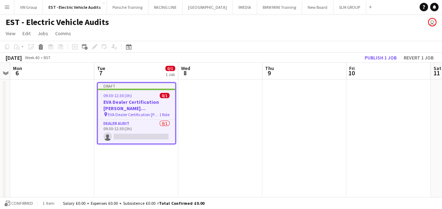
click at [145, 90] on app-job-card "Draft 09:30-12:30 (3h) 0/1 EVA Dealer Certification John Clark Commercials Volk…" at bounding box center [136, 113] width 79 height 62
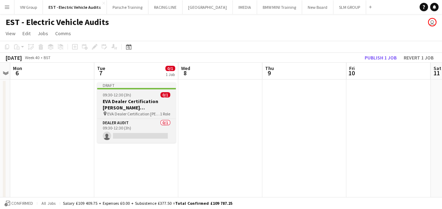
click at [145, 90] on app-job-card "Draft 09:30-12:30 (3h) 0/1 EVA Dealer Certification John Clark Commercials Volk…" at bounding box center [136, 112] width 79 height 60
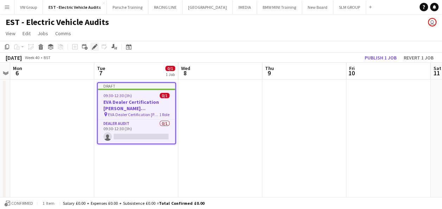
click at [94, 47] on icon at bounding box center [94, 47] width 4 height 4
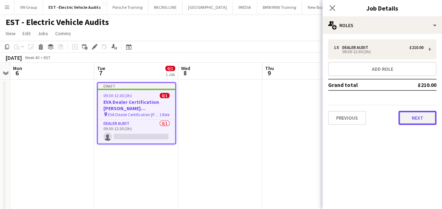
click at [412, 115] on button "Next" at bounding box center [417, 118] width 38 height 14
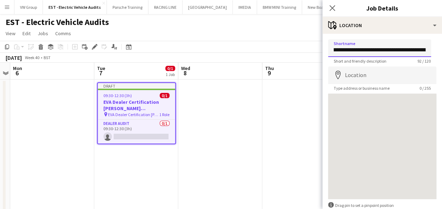
scroll to position [0, 140]
drag, startPoint x: 333, startPoint y: 49, endPoint x: 442, endPoint y: 47, distance: 109.0
click at [241, 127] on app-date-cell at bounding box center [220, 202] width 84 height 247
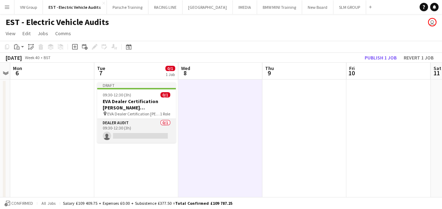
click at [131, 135] on app-card-role "Dealer Audit 0/1 09:30-12:30 (3h) single-neutral-actions" at bounding box center [136, 131] width 79 height 24
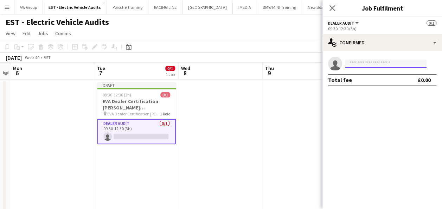
click at [355, 62] on input at bounding box center [386, 63] width 82 height 8
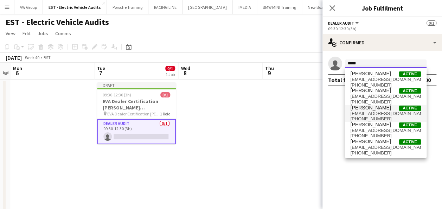
type input "*****"
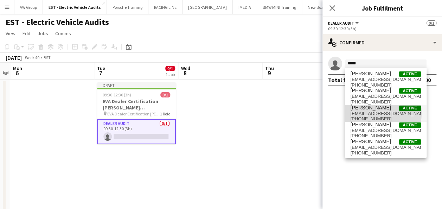
click at [368, 113] on span "simonfret@me.com" at bounding box center [386, 114] width 70 height 6
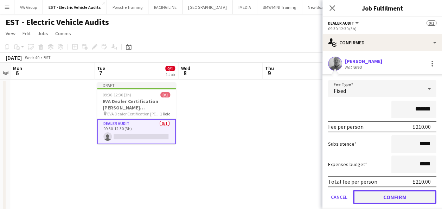
click at [399, 199] on button "Confirm" at bounding box center [394, 197] width 83 height 14
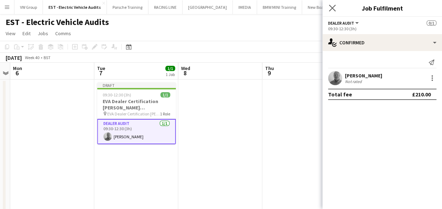
click at [331, 4] on app-icon "Close pop-in" at bounding box center [332, 8] width 10 height 10
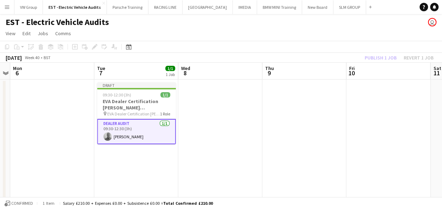
click at [299, 133] on app-date-cell at bounding box center [304, 202] width 84 height 247
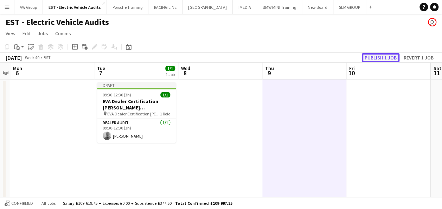
click at [378, 58] on button "Publish 1 job" at bounding box center [381, 57] width 38 height 9
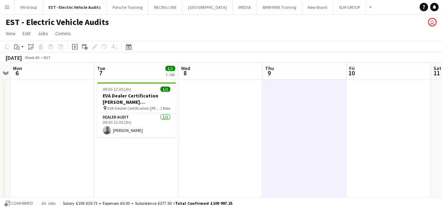
click at [128, 48] on icon at bounding box center [129, 47] width 2 height 2
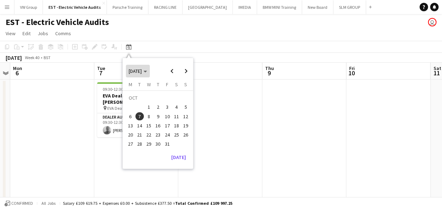
click at [147, 71] on polygon "Choose month and year" at bounding box center [145, 72] width 4 height 2
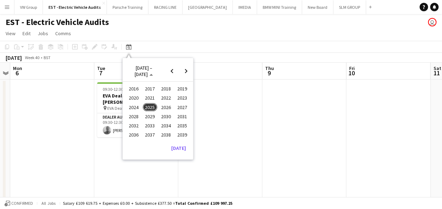
click at [181, 98] on span "2023" at bounding box center [182, 98] width 14 height 8
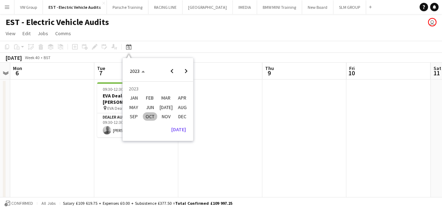
click at [151, 117] on span "OCT" at bounding box center [150, 116] width 14 height 8
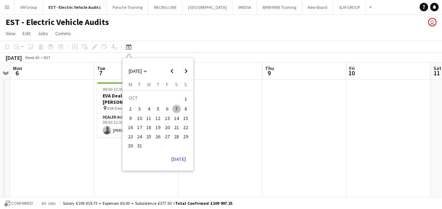
click at [185, 99] on span "1" at bounding box center [185, 99] width 8 height 10
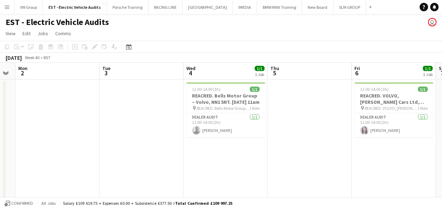
drag, startPoint x: 144, startPoint y: 133, endPoint x: 111, endPoint y: 149, distance: 36.6
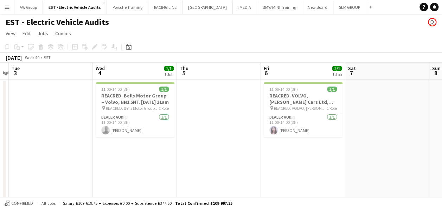
drag, startPoint x: 130, startPoint y: 156, endPoint x: 239, endPoint y: 137, distance: 111.3
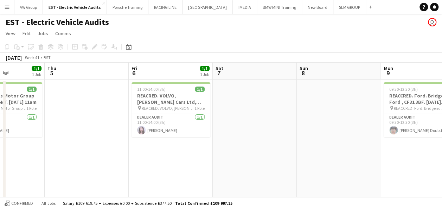
drag, startPoint x: 167, startPoint y: 145, endPoint x: 275, endPoint y: 128, distance: 109.2
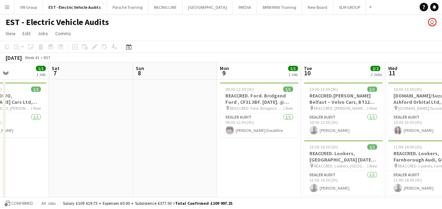
drag, startPoint x: 176, startPoint y: 143, endPoint x: 282, endPoint y: 123, distance: 107.6
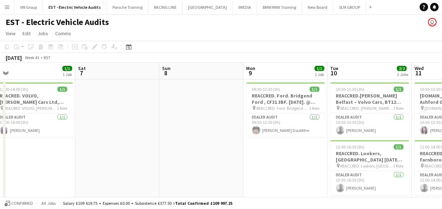
drag, startPoint x: 220, startPoint y: 132, endPoint x: 207, endPoint y: 135, distance: 13.0
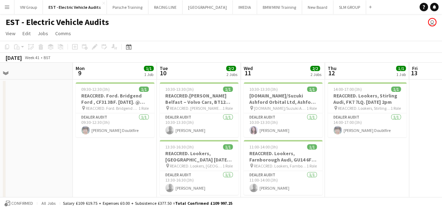
drag, startPoint x: 205, startPoint y: 138, endPoint x: 188, endPoint y: 142, distance: 17.1
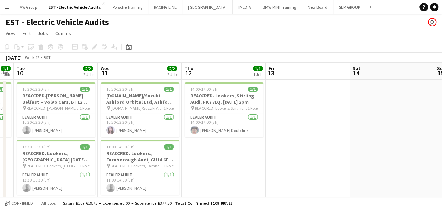
drag, startPoint x: 187, startPoint y: 146, endPoint x: 213, endPoint y: 139, distance: 27.3
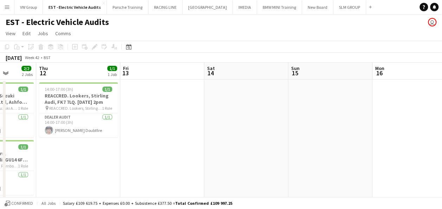
drag, startPoint x: 344, startPoint y: 127, endPoint x: 181, endPoint y: 148, distance: 164.2
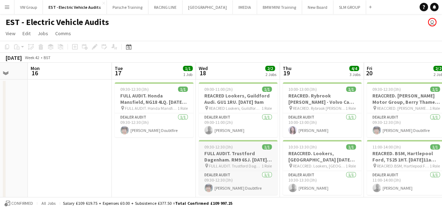
drag, startPoint x: 287, startPoint y: 138, endPoint x: 198, endPoint y: 150, distance: 89.0
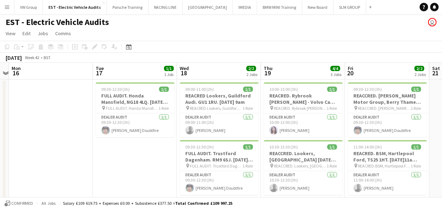
drag, startPoint x: 212, startPoint y: 150, endPoint x: 166, endPoint y: 161, distance: 48.0
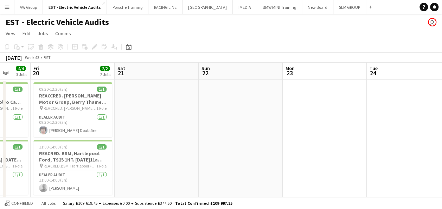
drag, startPoint x: 258, startPoint y: 146, endPoint x: 188, endPoint y: 166, distance: 73.1
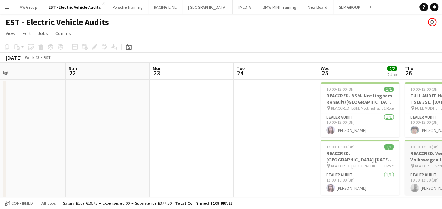
drag, startPoint x: 252, startPoint y: 149, endPoint x: 277, endPoint y: 146, distance: 25.1
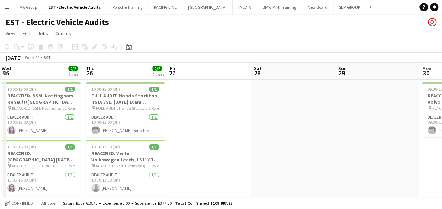
drag, startPoint x: 262, startPoint y: 156, endPoint x: 244, endPoint y: 163, distance: 18.8
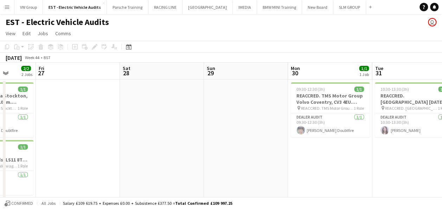
drag, startPoint x: 203, startPoint y: 184, endPoint x: 276, endPoint y: 166, distance: 75.2
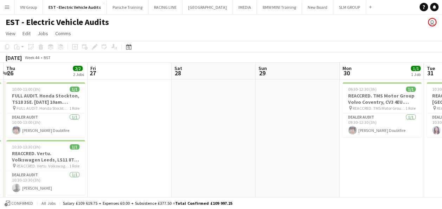
drag, startPoint x: 239, startPoint y: 175, endPoint x: 223, endPoint y: 177, distance: 17.1
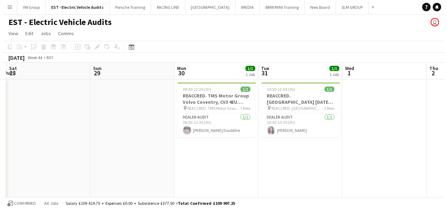
scroll to position [0, 255]
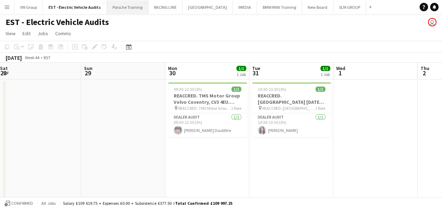
click at [134, 5] on button "Porsche Training Close" at bounding box center [127, 7] width 41 height 14
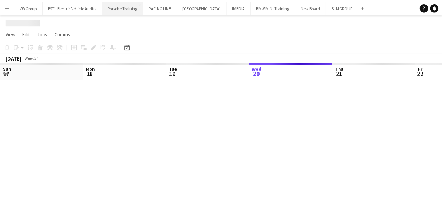
scroll to position [0, 168]
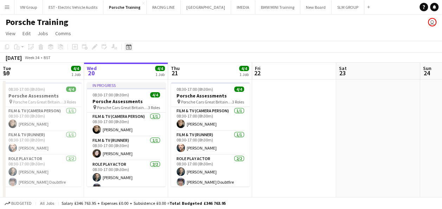
click at [126, 47] on div "Date picker" at bounding box center [128, 47] width 8 height 8
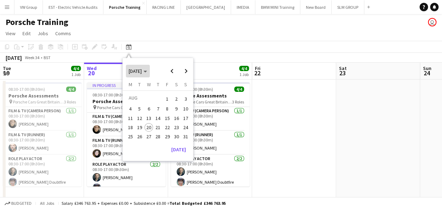
click at [147, 71] on span "[DATE]" at bounding box center [138, 71] width 18 height 6
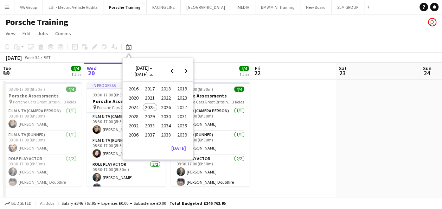
click at [182, 97] on span "2023" at bounding box center [182, 98] width 14 height 8
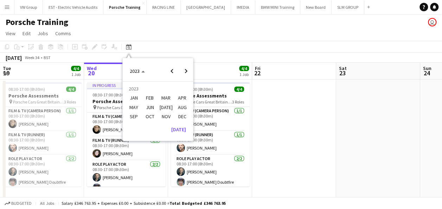
click at [149, 114] on span "OCT" at bounding box center [150, 116] width 14 height 8
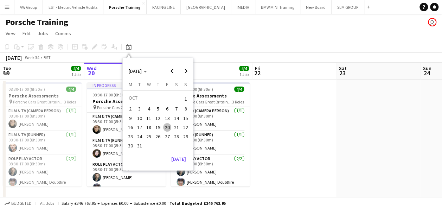
click at [186, 101] on span "1" at bounding box center [185, 99] width 8 height 10
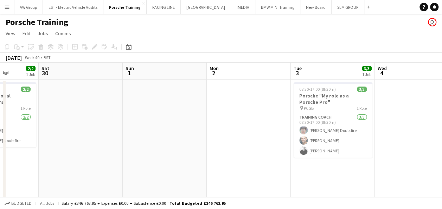
drag, startPoint x: 169, startPoint y: 123, endPoint x: 69, endPoint y: 152, distance: 104.0
click at [68, 153] on app-calendar-viewport "Wed 27 Thu 28 2/2 1 Job Fri 29 2/2 1 Job Sat 30 Sun 1 Mon 2 Tue 3 3/3 1 Job Wed…" at bounding box center [221, 179] width 442 height 232
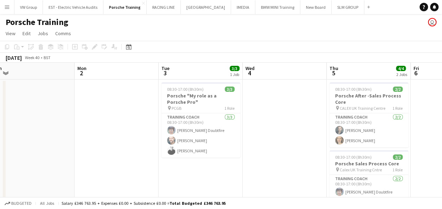
drag, startPoint x: 195, startPoint y: 153, endPoint x: 77, endPoint y: 165, distance: 118.8
click at [70, 168] on app-calendar-viewport "Fri 29 2/2 1 Job Sat 30 Sun 1 Mon 2 Tue 3 3/3 1 Job Wed 4 Thu 5 4/4 2 Jobs Fri …" at bounding box center [221, 179] width 442 height 232
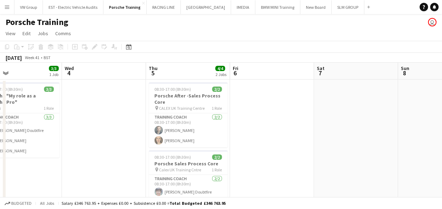
drag, startPoint x: 170, startPoint y: 153, endPoint x: 285, endPoint y: 142, distance: 115.5
click at [142, 160] on app-calendar-viewport "Sun 1 Mon 2 Tue 3 3/3 1 Job Wed 4 Thu 5 4/4 2 Jobs Fri 6 Sat 7 Sun 8 Mon 9 Tue …" at bounding box center [221, 179] width 442 height 232
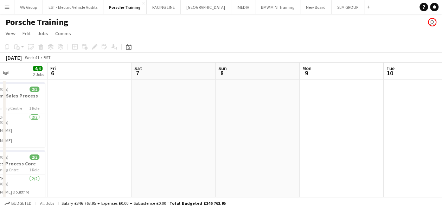
drag, startPoint x: 289, startPoint y: 143, endPoint x: 138, endPoint y: 168, distance: 152.9
click at [137, 169] on app-calendar-viewport "Tue 3 3/3 1 Job Wed 4 Thu 5 4/4 2 Jobs Fri 6 Sat 7 Sun 8 Mon 9 Tue 10 Wed 11 2/…" at bounding box center [221, 179] width 442 height 232
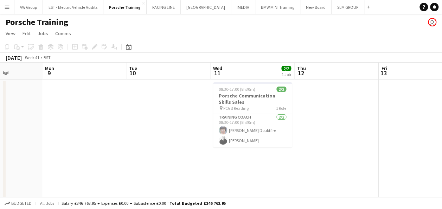
drag, startPoint x: 149, startPoint y: 180, endPoint x: 242, endPoint y: 159, distance: 95.3
click at [136, 184] on app-calendar-viewport "Thu 5 4/4 2 Jobs Fri 6 Sat 7 Sun 8 Mon 9 Tue 10 Wed 11 2/2 1 Job Thu 12 Fri 13 …" at bounding box center [221, 179] width 442 height 232
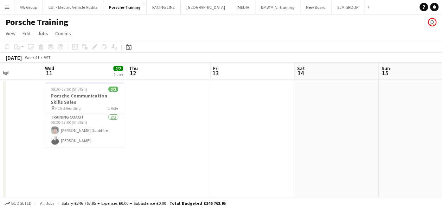
drag, startPoint x: 162, startPoint y: 181, endPoint x: 153, endPoint y: 185, distance: 9.6
click at [153, 185] on app-calendar-viewport "Sat 7 Sun 8 Mon 9 Tue 10 Wed 11 2/2 1 Job Thu 12 Fri 13 Sat 14 Sun 15 Mon 16 Tu…" at bounding box center [221, 179] width 442 height 232
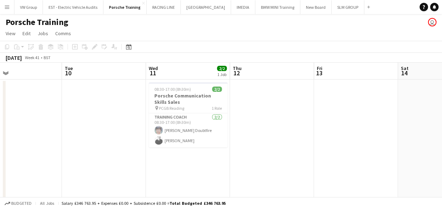
drag, startPoint x: 186, startPoint y: 165, endPoint x: 186, endPoint y: 161, distance: 4.2
click at [183, 162] on app-calendar-viewport "Sat 7 Sun 8 Mon 9 Tue 10 Wed 11 2/2 1 Job Thu 12 Fri 13 Sat 14 Sun 15 Mon 16 4/…" at bounding box center [221, 179] width 442 height 232
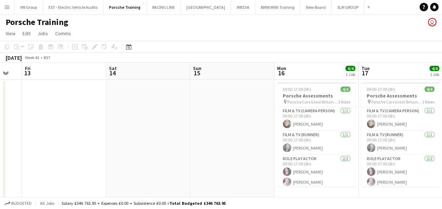
drag, startPoint x: 197, startPoint y: 157, endPoint x: 220, endPoint y: 155, distance: 23.2
click at [196, 157] on app-calendar-viewport "Mon 9 Tue 10 Wed 11 2/2 1 Job Thu 12 Fri 13 Sat 14 Sun 15 Mon 16 4/4 1 Job Tue …" at bounding box center [221, 179] width 442 height 232
drag, startPoint x: 302, startPoint y: 149, endPoint x: 187, endPoint y: 177, distance: 118.2
click at [186, 178] on app-calendar-viewport "Mon 9 Tue 10 Wed 11 2/2 1 Job Thu 12 Fri 13 Sat 14 Sun 15 Mon 16 4/4 1 Job Tue …" at bounding box center [221, 179] width 442 height 232
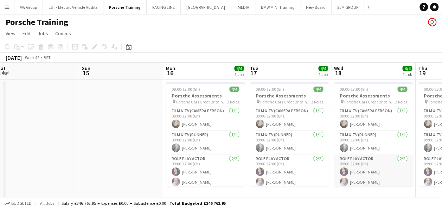
drag, startPoint x: 282, startPoint y: 148, endPoint x: 187, endPoint y: 180, distance: 100.4
click at [185, 181] on app-calendar-viewport "Wed 11 2/2 1 Job Thu 12 Fri 13 Sat 14 Sun 15 Mon 16 4/4 1 Job Tue 17 4/4 1 Job …" at bounding box center [221, 179] width 442 height 232
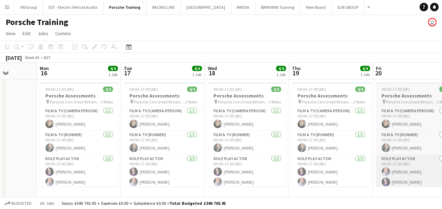
drag, startPoint x: 286, startPoint y: 153, endPoint x: 236, endPoint y: 173, distance: 53.3
click at [185, 190] on app-calendar-viewport "Fri 13 Sat 14 Sun 15 Mon 16 4/4 1 Job Tue 17 4/4 1 Job Wed 18 4/4 1 Job Thu 19 …" at bounding box center [221, 179] width 442 height 232
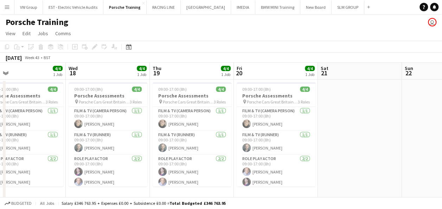
drag, startPoint x: 184, startPoint y: 177, endPoint x: 298, endPoint y: 166, distance: 114.4
click at [181, 175] on app-calendar-viewport "Sun 15 Mon 16 4/4 1 Job Tue 17 4/4 1 Job Wed 18 4/4 1 Job Thu 19 4/4 1 Job Fri …" at bounding box center [221, 179] width 442 height 232
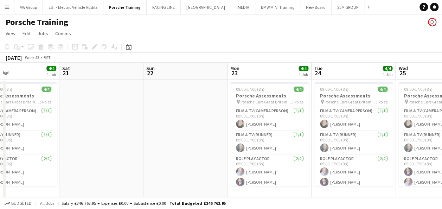
drag, startPoint x: 243, startPoint y: 152, endPoint x: 203, endPoint y: 163, distance: 41.6
click at [202, 163] on app-calendar-viewport "Tue 17 4/4 1 Job Wed 18 4/4 1 Job Thu 19 4/4 1 Job Fri 20 4/4 1 Job Sat 21 Sun …" at bounding box center [221, 179] width 442 height 232
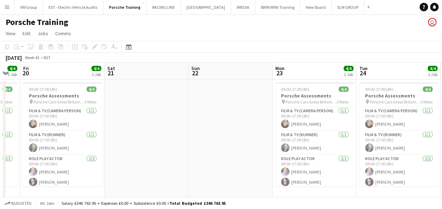
drag, startPoint x: 297, startPoint y: 148, endPoint x: 204, endPoint y: 167, distance: 95.0
click at [204, 167] on app-calendar-viewport "Tue 17 4/4 1 Job Wed 18 4/4 1 Job Thu 19 4/4 1 Job Fri 20 4/4 1 Job Sat 21 Sun …" at bounding box center [221, 179] width 442 height 232
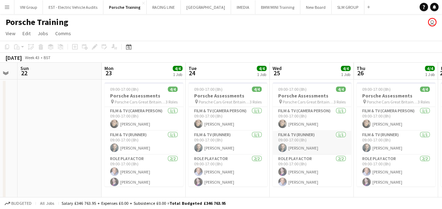
click at [169, 154] on app-calendar-viewport "Thu 19 4/4 1 Job Fri 20 4/4 1 Job Sat 21 Sun 22 Mon 23 4/4 1 Job Tue 24 4/4 1 J…" at bounding box center [221, 179] width 442 height 232
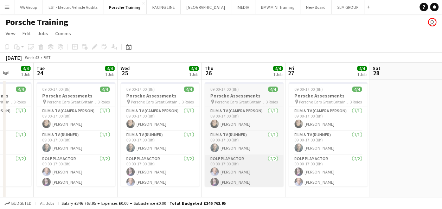
drag, startPoint x: 222, startPoint y: 143, endPoint x: 147, endPoint y: 164, distance: 77.8
click at [143, 167] on app-calendar-viewport "Sat 21 Sun 22 Mon 23 4/4 1 Job Tue 24 4/4 1 Job Wed 25 4/4 1 Job Thu 26 4/4 1 J…" at bounding box center [221, 179] width 442 height 232
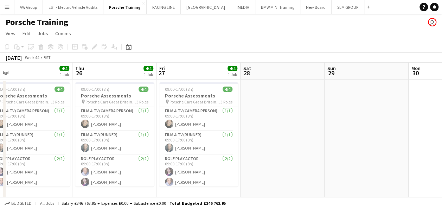
drag
click at [127, 167] on app-calendar-viewport "Mon 23 4/4 1 Job Tue 24 4/4 1 Job Wed 25 4/4 1 Job Thu 26 4/4 1 Job Fri 27 4/4 …" at bounding box center [221, 179] width 442 height 232
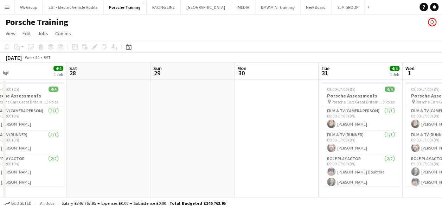
click at [120, 177] on app-calendar-viewport "Wed 25 4/4 1 Job Thu 26 4/4 1 Job Fri 27 4/4 1 Job Sat 28 Sun 29 Mon 30 Tue 31 …" at bounding box center [221, 179] width 442 height 232
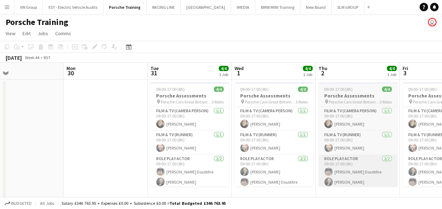
click at [135, 177] on app-calendar-viewport "Fri 27 4/4 1 Job Sat 28 Sun 29 Mon 30 Tue 31 4/4 1 Job Wed 1 4/4 1 Job Thu 2 4/…" at bounding box center [221, 179] width 442 height 232
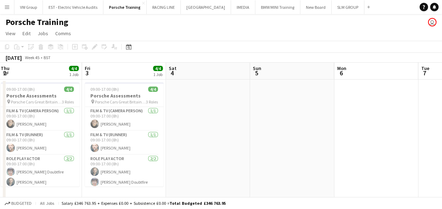
click at [148, 181] on app-calendar-viewport "Sun 29 Mon 30 Tue 31 4/4 1 Job Wed 1 4/4 1 Job Thu 2 4/4 1 Job Fri 3 4/4 1 Job …" at bounding box center [221, 179] width 442 height 232
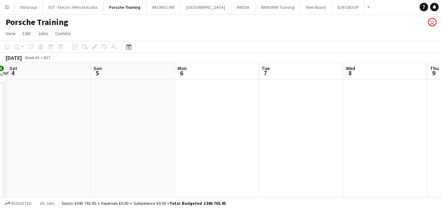
click at [162, 180] on app-calendar-viewport "Tue 31 4/4 1 Job Wed 1 4/4 1 Job Thu 2 4/4 1 Job Fri 3 4/4 1 Job Sat 4 Sun 5 Mo…" at bounding box center [221, 179] width 442 height 232
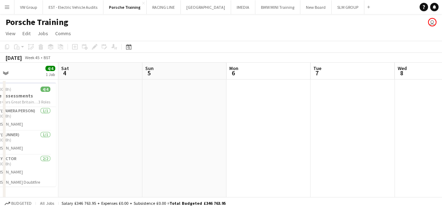
click at [147, 185] on app-calendar-viewport "Tue 31 4/4 1 Job Wed 1 4/4 1 Job Thu 2 4/4 1 Job Fri 3 4/4 1 Job Sat 4 Sun 5 Mo…" at bounding box center [221, 179] width 442 height 232
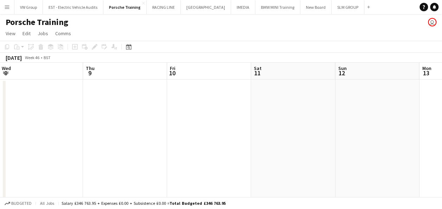
click at [153, 183] on app-calendar-viewport "Sat 4 Sun 5 Mon 6 Tue 7 Wed 8 Thu 9 Fri 10 Sat 11 Sun 12 Mon 13 Tue 14" at bounding box center [221, 179] width 442 height 232
click at [130, 195] on app-calendar-viewport "Sat 4 Sun 5 Mon 6 Tue 7 Wed 8 Thu 9 Fri 10 Sat 11 Sun 12 Mon 13 Tue 14" at bounding box center [221, 179] width 442 height 232
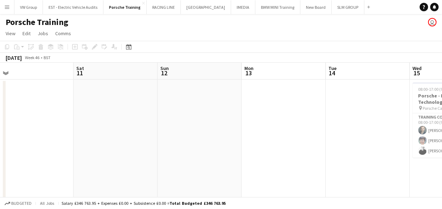
click at [117, 208] on html "Menu Boards Boards Boards All jobs Status Workforce Workforce My Workforce Recr…" at bounding box center [221, 153] width 442 height 307
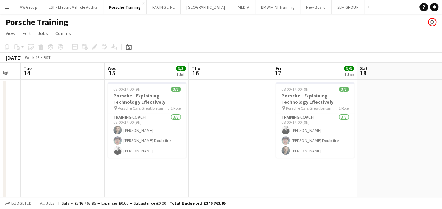
click at [88, 208] on html "Menu Boards Boards Boards All jobs Status Workforce Workforce My Workforce Recr…" at bounding box center [221, 153] width 442 height 307
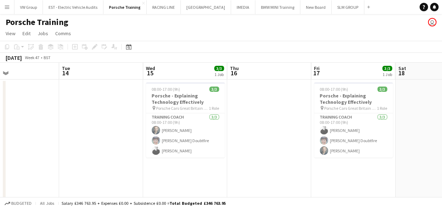
click at [140, 208] on app-board "Porsche Training user View Day view expanded Day view collapsed Month view Date…" at bounding box center [221, 160] width 442 height 293
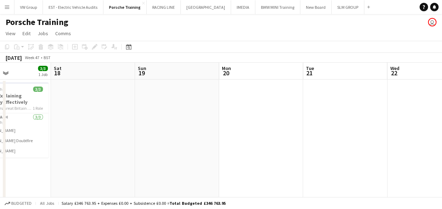
click at [103, 208] on html "Menu Boards Boards Boards All jobs Status Workforce Workforce My Workforce Recr…" at bounding box center [221, 153] width 442 height 307
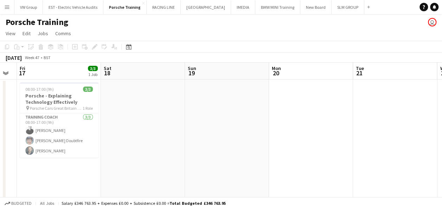
click at [115, 203] on app-board "Porsche Training user View Day view expanded Day view collapsed Month view Date…" at bounding box center [221, 160] width 442 height 293
